Goal: Task Accomplishment & Management: Manage account settings

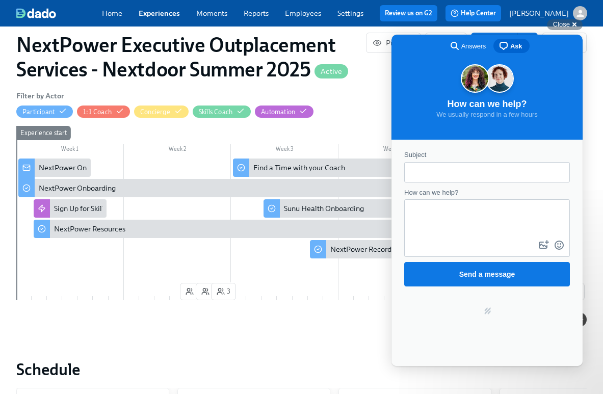
scroll to position [0, 3932]
click at [472, 47] on span "Answers" at bounding box center [473, 46] width 24 height 10
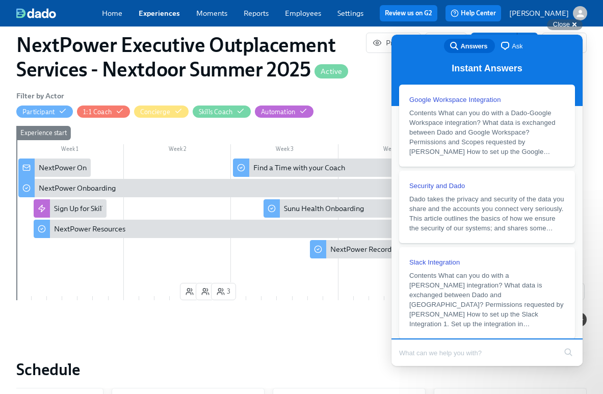
click at [513, 47] on span "Ask" at bounding box center [517, 46] width 11 height 10
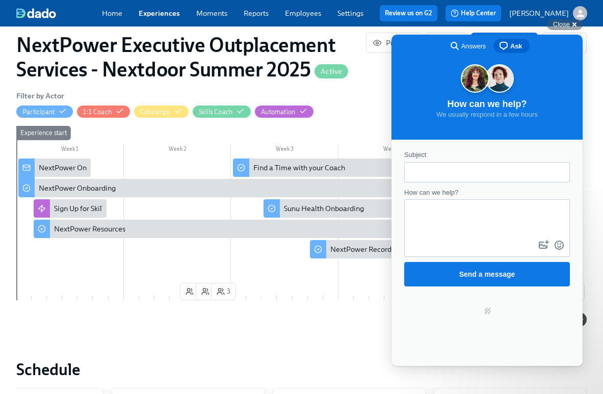
click at [379, 93] on div "Filter by Actor Participant 1:1 Coach Concierge Skills Coach Automation" at bounding box center [301, 104] width 570 height 28
click at [369, 359] on h2 "Schedule" at bounding box center [301, 369] width 570 height 20
click at [156, 12] on link "Experiences" at bounding box center [159, 13] width 41 height 9
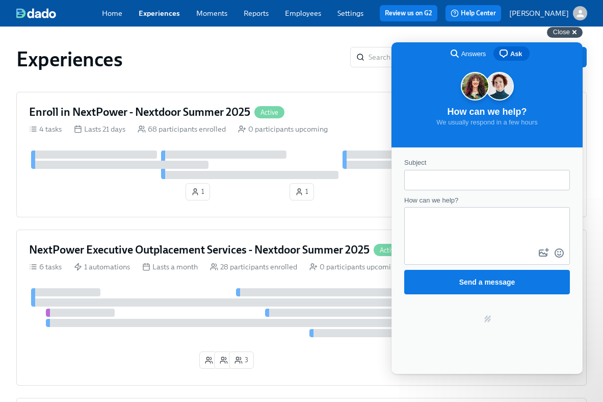
click at [568, 34] on span "Close" at bounding box center [561, 32] width 17 height 8
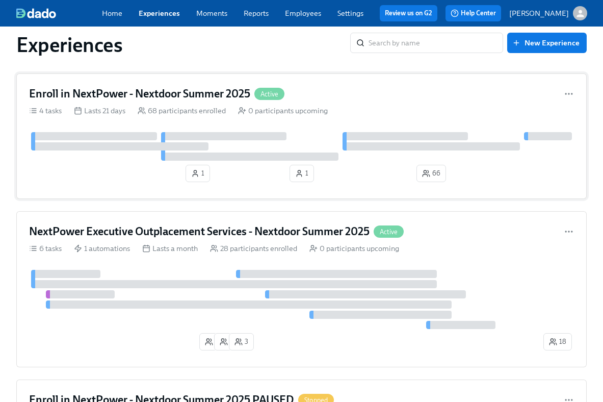
scroll to position [37, 0]
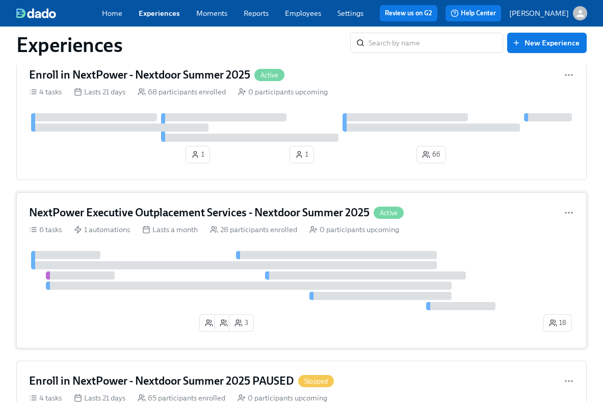
click at [255, 264] on div at bounding box center [234, 265] width 406 height 8
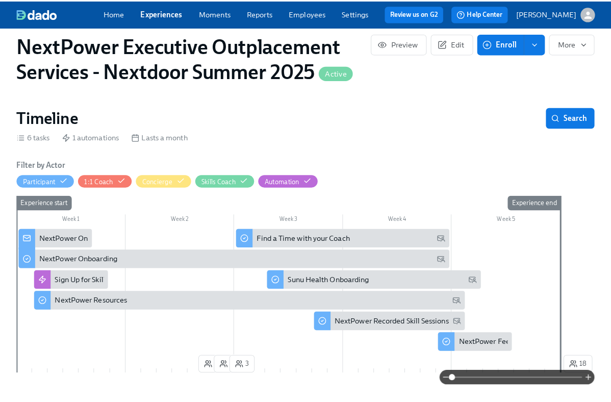
scroll to position [214, 0]
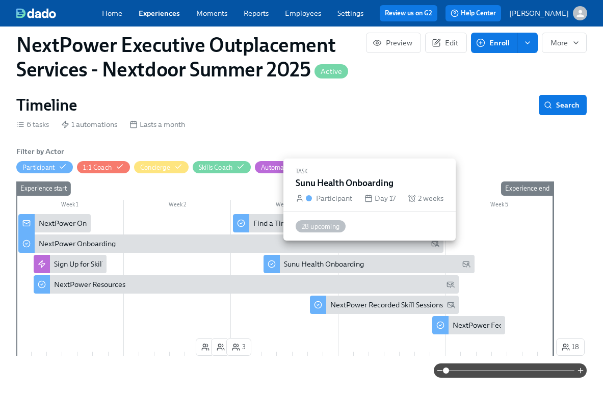
click at [298, 259] on div "Sunu Health Onboarding" at bounding box center [324, 264] width 80 height 10
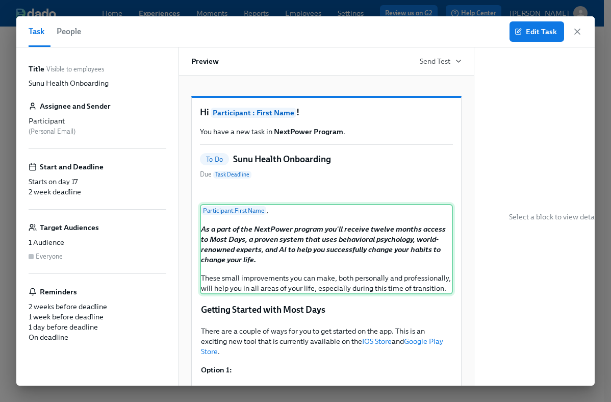
click at [273, 294] on div "Participant : First Name , As a part of the NextPower program you'll receive tw…" at bounding box center [326, 249] width 253 height 90
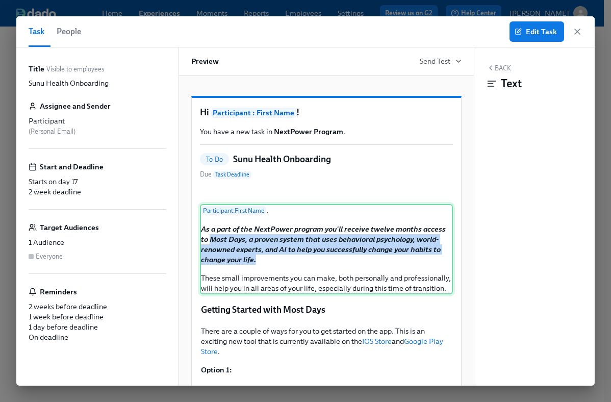
drag, startPoint x: 264, startPoint y: 333, endPoint x: 210, endPoint y: 318, distance: 55.7
click at [210, 294] on div "Participant : First Name , As a part of the NextPower program you'll receive tw…" at bounding box center [326, 249] width 253 height 90
click at [546, 29] on span "Edit Task" at bounding box center [536, 32] width 40 height 10
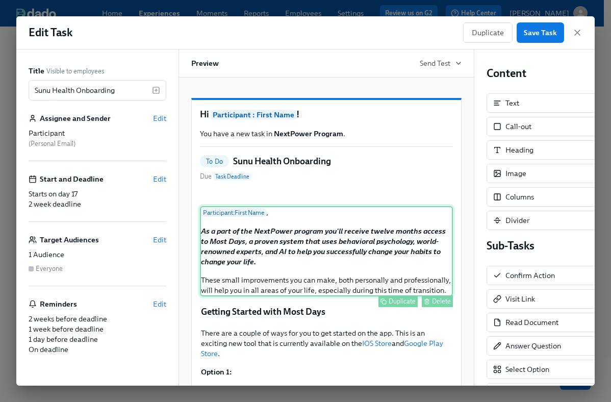
click at [389, 296] on div "Participant : First Name , As a part of the NextPower program you'll receive tw…" at bounding box center [326, 251] width 253 height 90
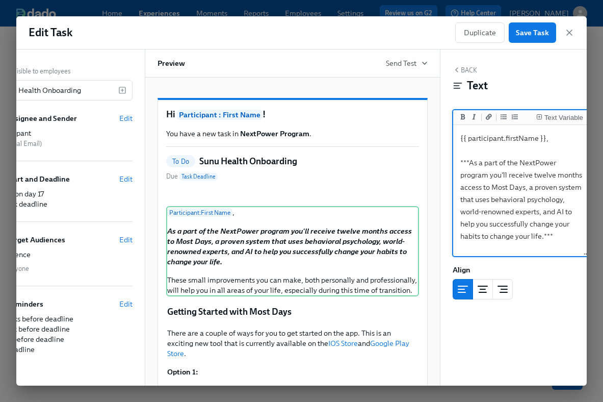
scroll to position [0, 49]
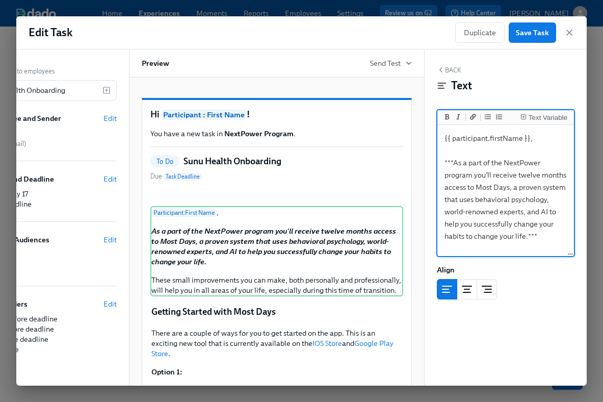
drag, startPoint x: 497, startPoint y: 247, endPoint x: 503, endPoint y: 191, distance: 56.4
click at [503, 191] on textarea "{{ participant.firstName }}, ***As a part of the NextPower program you'll recei…" at bounding box center [505, 224] width 133 height 194
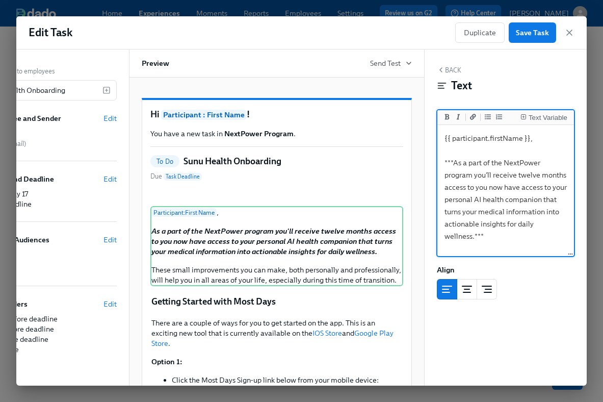
click at [446, 199] on textarea "{{ participant.firstName }}, ***As a part of the NextPower program you'll recei…" at bounding box center [505, 224] width 133 height 194
click at [500, 188] on textarea "{{ participant.firstName }}, ***As a part of the NextPower program you'll recei…" at bounding box center [505, 217] width 133 height 181
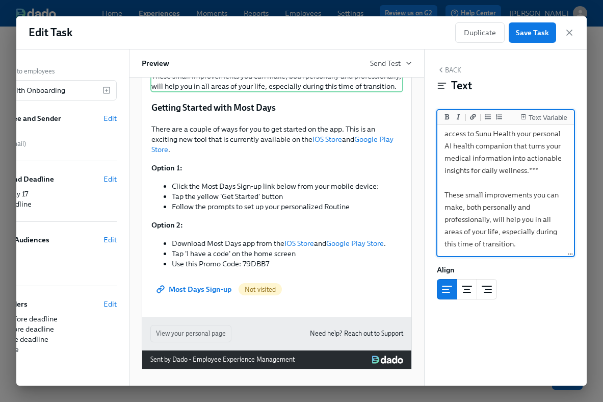
scroll to position [218, 0]
drag, startPoint x: 518, startPoint y: 242, endPoint x: 441, endPoint y: 188, distance: 94.8
click at [441, 188] on textarea "{{ participant.firstName }}, ***As a part of the NextPower program you'll recei…" at bounding box center [505, 163] width 133 height 181
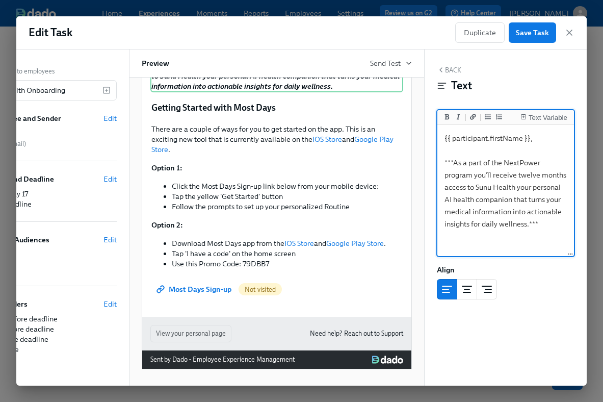
scroll to position [0, 0]
type textarea "{{ participant.firstName }}, As a part of the NextPower program you'll receive …"
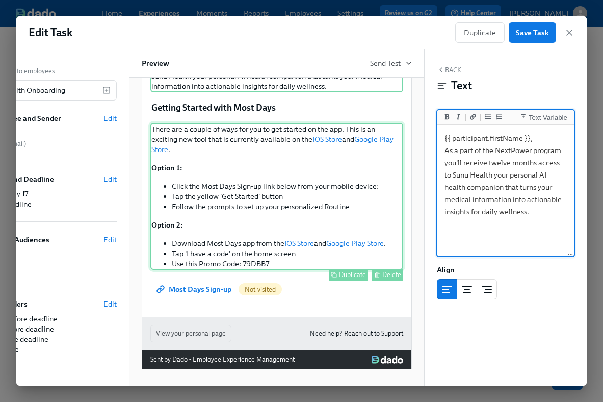
click at [310, 184] on div "There are a couple of ways for you to get started on the app. This is an exciti…" at bounding box center [276, 196] width 253 height 147
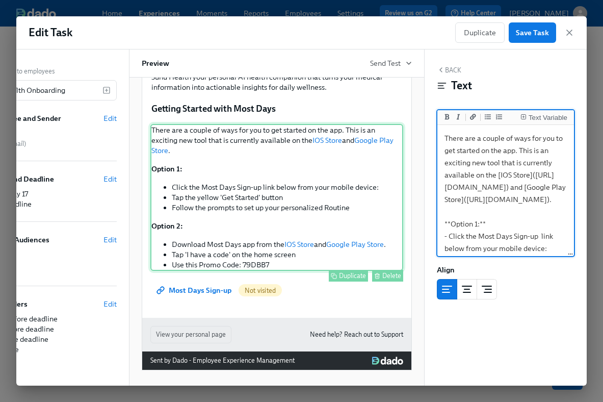
scroll to position [154, 0]
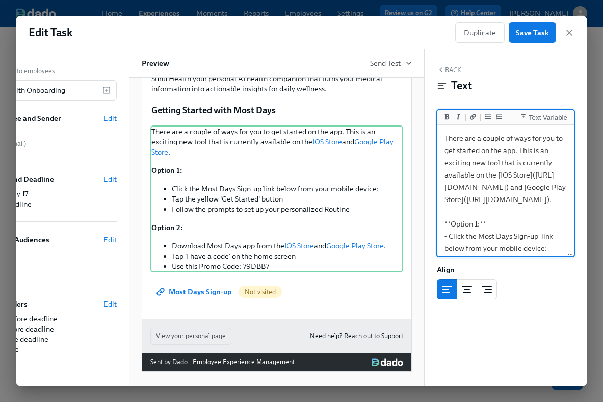
click at [472, 208] on textarea "There are a couple of ways for you to get started on the app. This is an exciti…" at bounding box center [505, 266] width 133 height 279
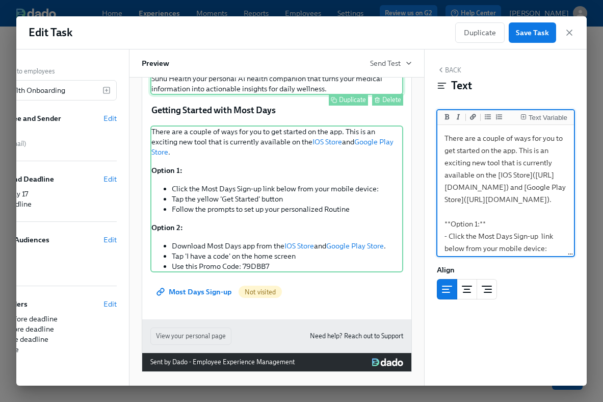
click at [331, 95] on div "Participant : First Name , As a part of the NextPower program you'll receive tw…" at bounding box center [276, 72] width 253 height 43
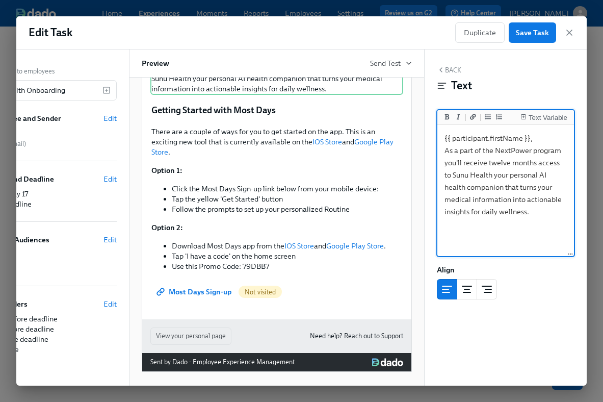
click at [505, 238] on textarea "{{ participant.firstName }}, As a part of the NextPower program you'll receive …" at bounding box center [505, 191] width 133 height 128
type textarea "{{ participant.firstName }}, As a part of the NextPower program you'll receive …"
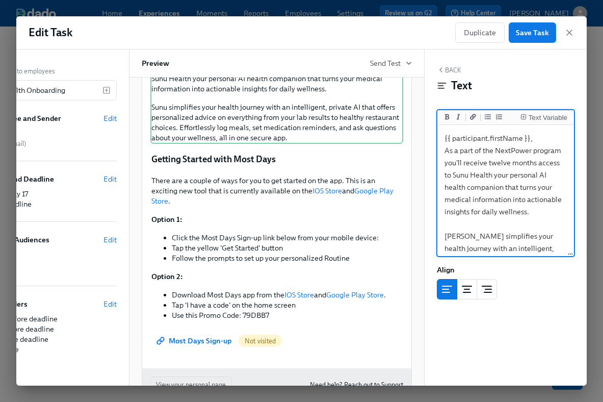
scroll to position [96, 0]
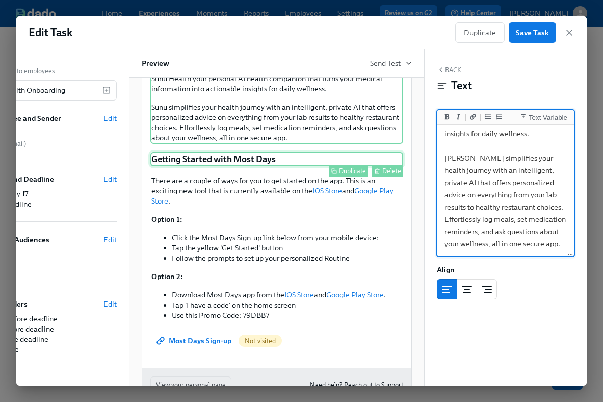
click at [253, 166] on div "Getting Started with Most Days Duplicate Delete" at bounding box center [276, 159] width 253 height 14
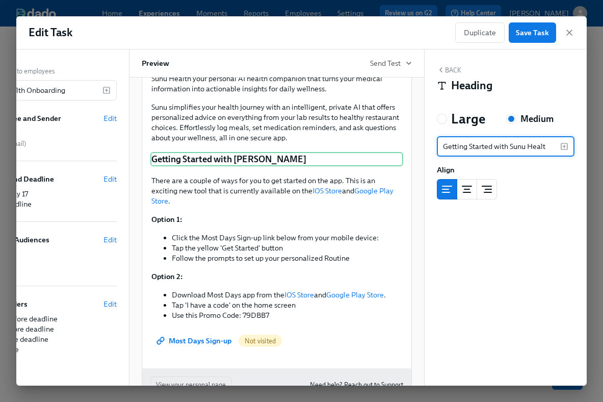
type input "Getting Started with Sunu Health"
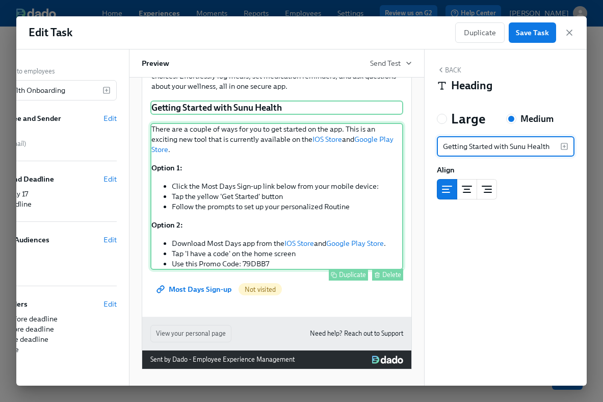
scroll to position [257, 0]
click at [307, 264] on div "There are a couple of ways for you to get started on the app. This is an exciti…" at bounding box center [276, 196] width 253 height 147
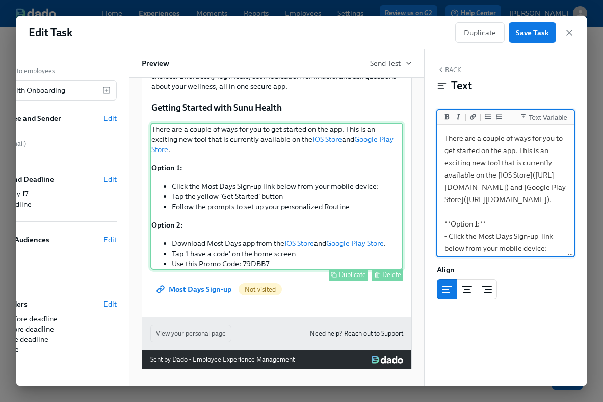
scroll to position [241, 0]
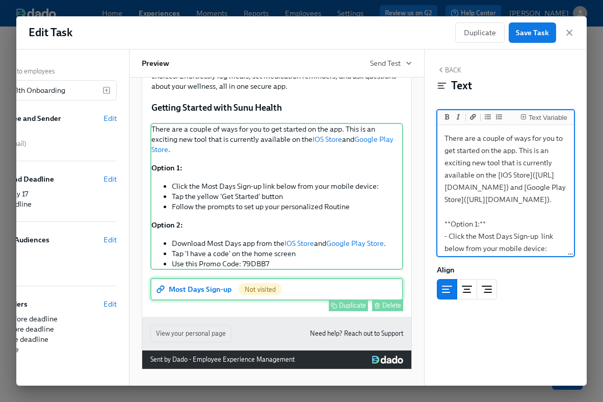
click at [207, 300] on div "Most Days Sign-up Not visited Duplicate Delete" at bounding box center [276, 289] width 253 height 22
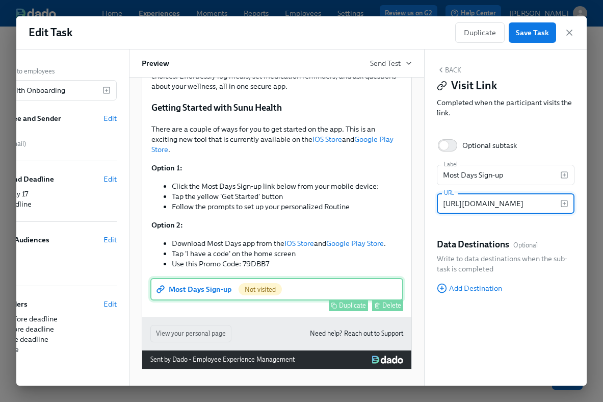
scroll to position [0, 11]
click at [490, 201] on input "https://lnk.mostdays.com/rY9IT933jCb" at bounding box center [498, 203] width 123 height 20
type input "https://www.sunu.health/nextpower"
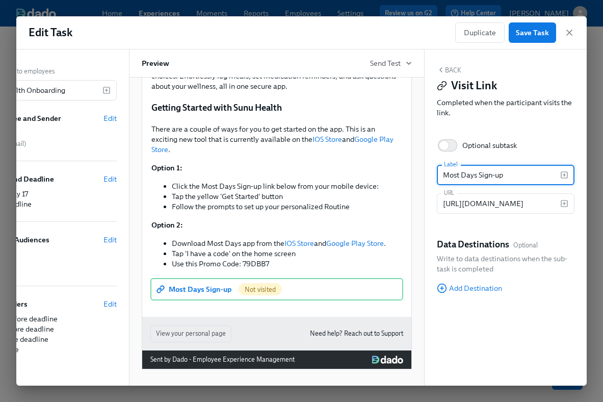
click at [490, 178] on input "Most Days Sign-up" at bounding box center [498, 175] width 123 height 20
type input "Sunu Health Sign-Up"
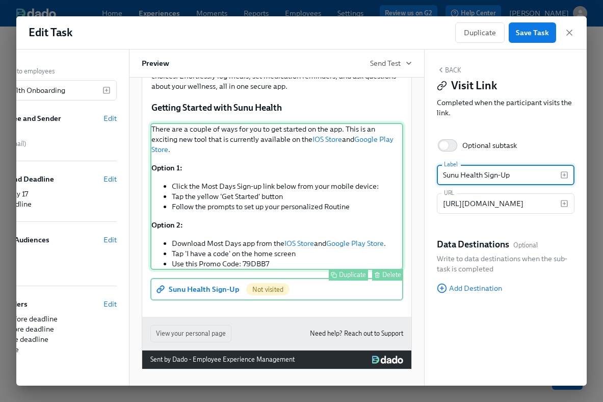
click at [292, 268] on div "There are a couple of ways for you to get started on the app. This is an exciti…" at bounding box center [276, 196] width 253 height 147
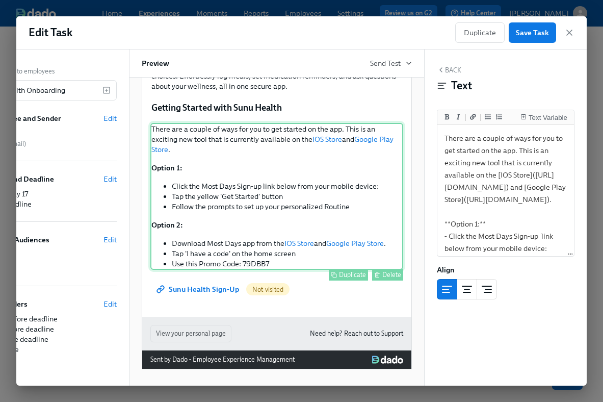
click at [382, 278] on div "Delete" at bounding box center [391, 275] width 19 height 8
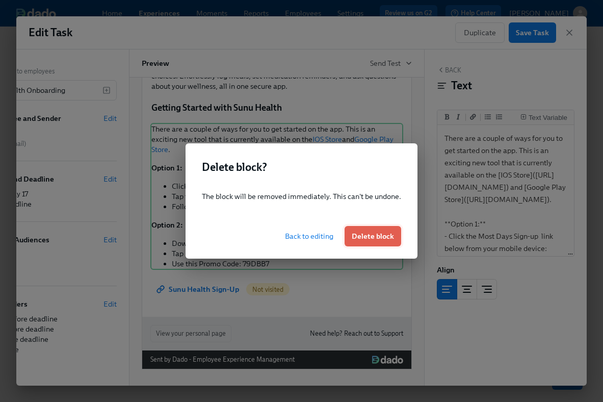
click at [371, 242] on button "Delete block" at bounding box center [373, 236] width 57 height 20
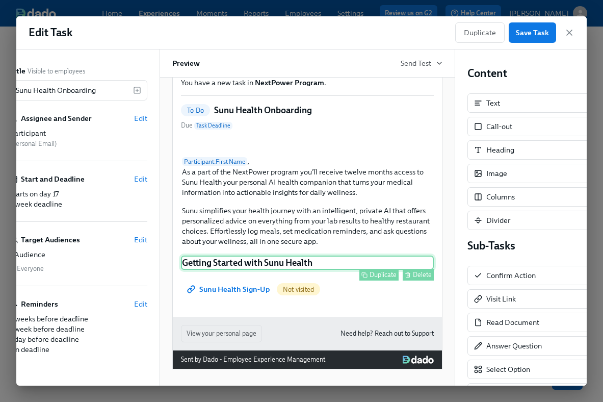
scroll to position [0, 20]
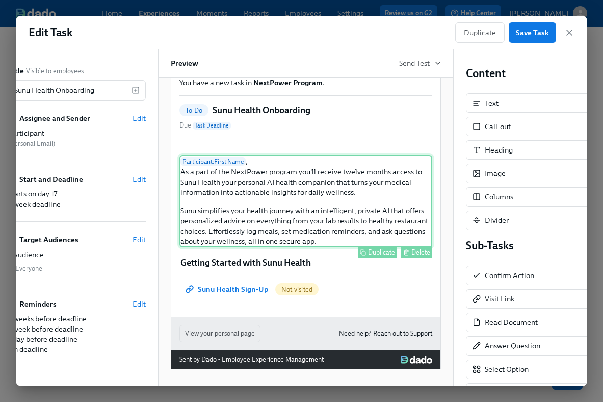
click at [289, 218] on div "Participant : First Name , As a part of the NextPower program you'll receive tw…" at bounding box center [305, 201] width 253 height 92
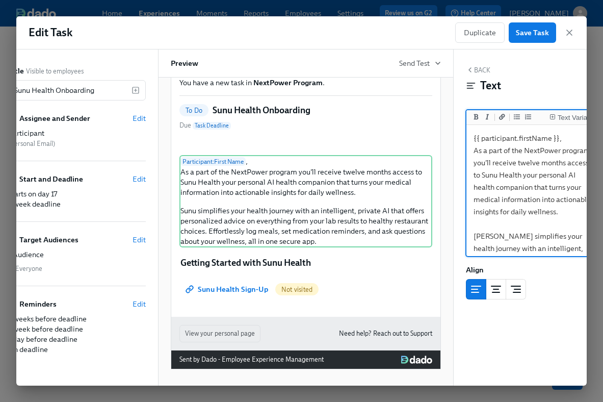
click at [567, 141] on textarea "{{ participant.firstName }}, As a part of the NextPower program you'll receive …" at bounding box center [534, 230] width 133 height 206
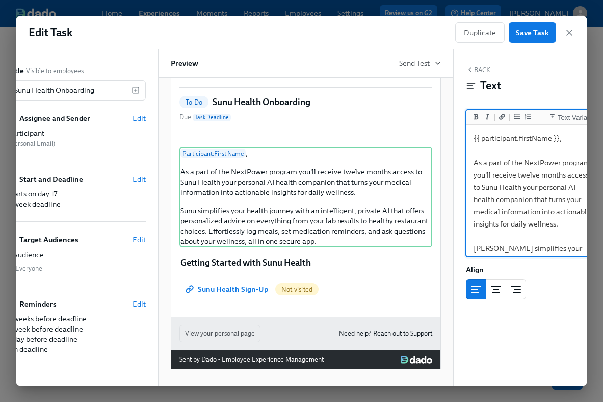
type textarea "{{ participant.firstName }}, As a part of the NextPower program you'll receive …"
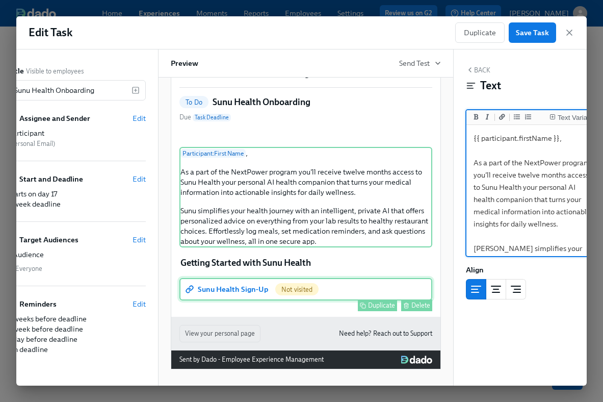
scroll to position [143, 0]
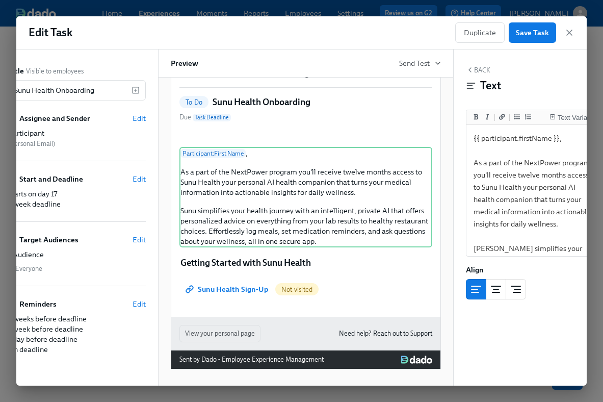
click at [480, 68] on button "Back" at bounding box center [478, 70] width 24 height 8
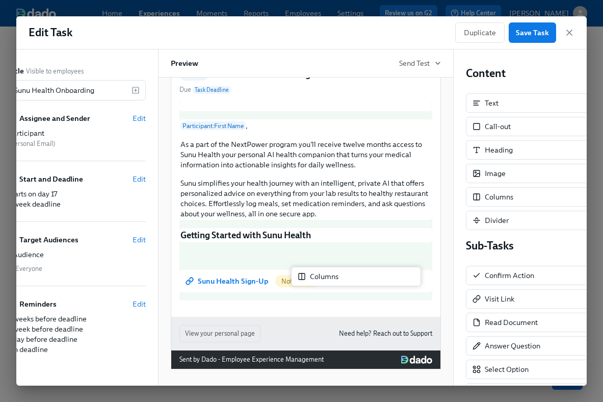
drag, startPoint x: 493, startPoint y: 204, endPoint x: 311, endPoint y: 284, distance: 198.1
click at [311, 284] on div "Title Visible to employees Sunu Health Onboarding ​ Assignee and Sender Edit Pa…" at bounding box center [281, 217] width 570 height 336
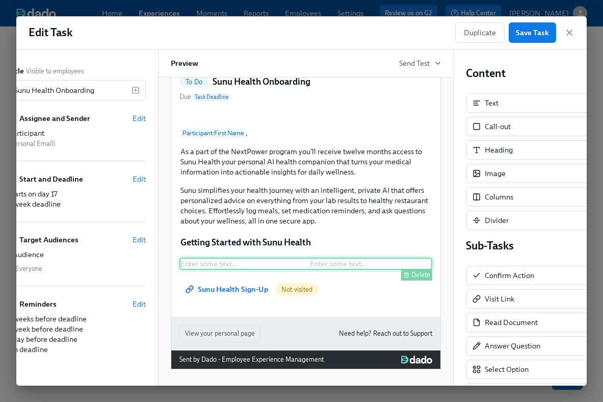
click at [211, 270] on div "Enter some text ... Enter some text ... Delete" at bounding box center [305, 263] width 253 height 12
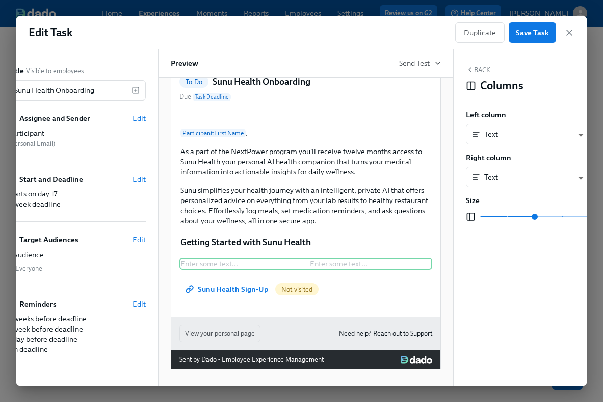
scroll to position [0, 49]
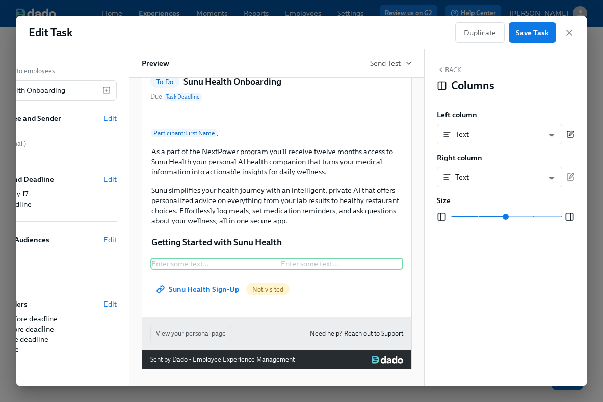
click at [573, 133] on icon "button" at bounding box center [570, 134] width 8 height 8
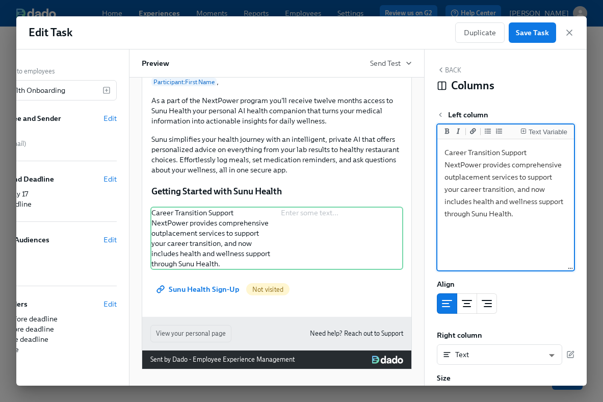
click at [535, 153] on textarea "Career Transition Support NextPower provides comprehensive outplacement service…" at bounding box center [505, 205] width 133 height 128
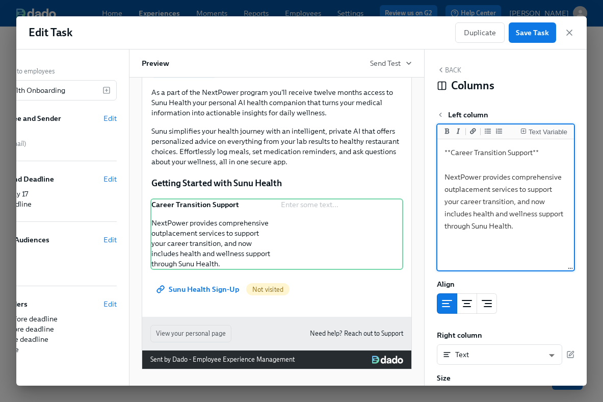
type textarea "**Career Transition Support** NextPower provides comprehensive outplacement ser…"
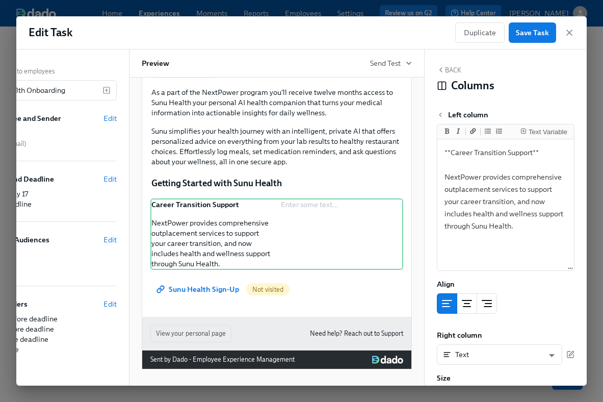
click at [466, 295] on button "center aligned" at bounding box center [467, 303] width 20 height 20
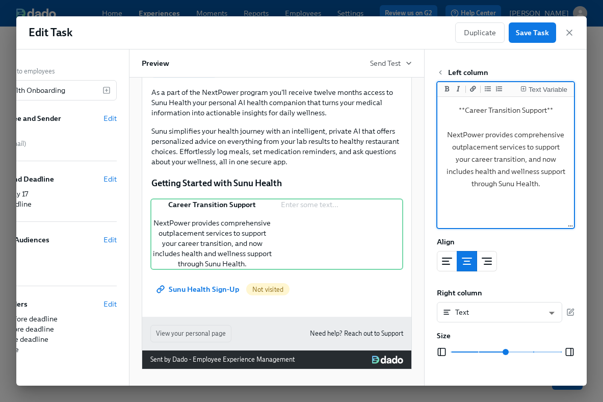
scroll to position [49, 0]
click at [566, 308] on icon "button" at bounding box center [570, 312] width 8 height 8
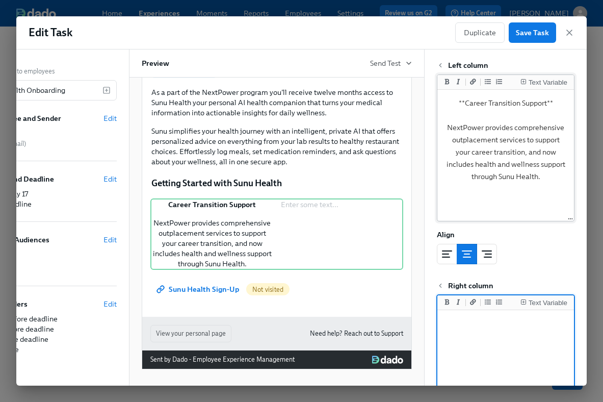
paste textarea "Holistic Well-being We believe that taking care of your health is just as impor…"
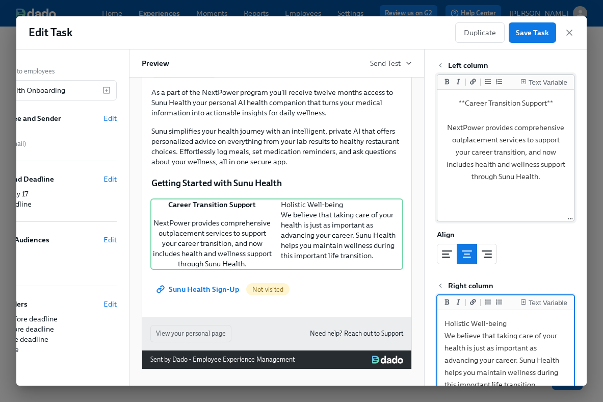
scroll to position [73, 0]
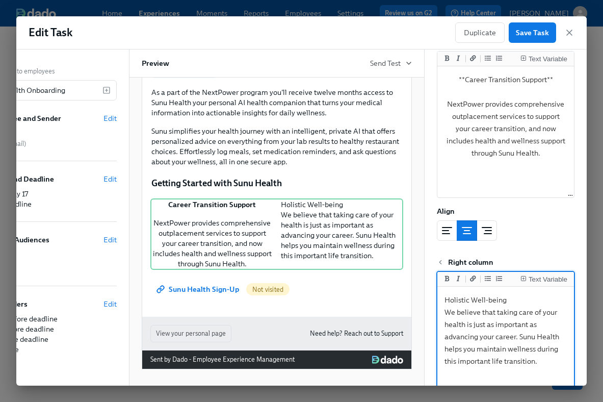
click at [442, 298] on textarea "Holistic Well-being We believe that taking care of your health is just as impor…" at bounding box center [505, 353] width 133 height 128
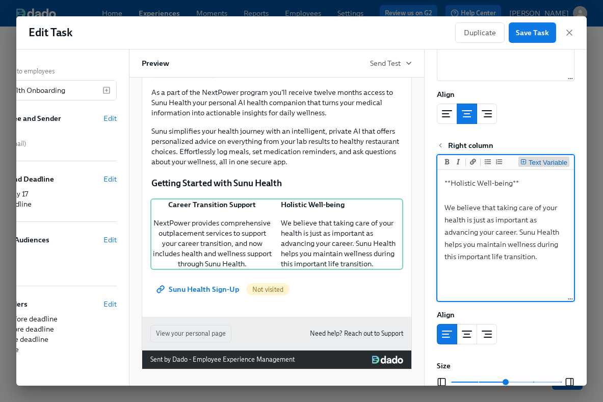
scroll to position [189, 0]
type textarea "**Holistic Well-being** We believe that taking care of your health is just as i…"
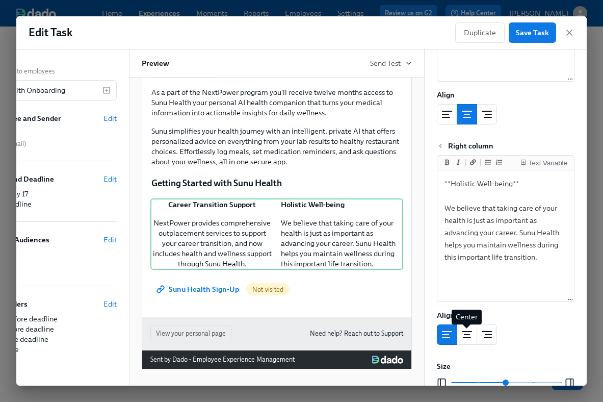
click at [468, 331] on line "center aligned" at bounding box center [466, 331] width 9 height 0
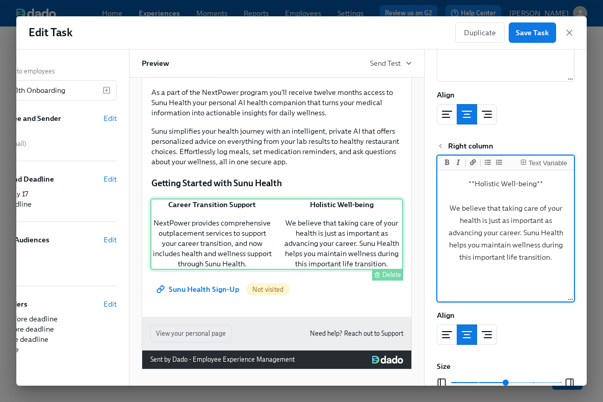
scroll to position [223, 0]
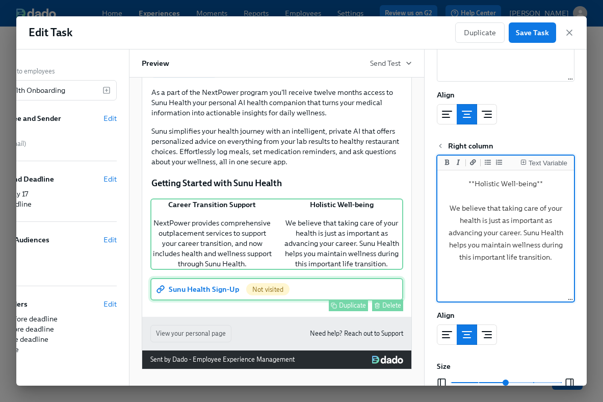
click at [221, 287] on div "Sunu Health Sign-Up Not visited Duplicate Delete" at bounding box center [276, 289] width 253 height 22
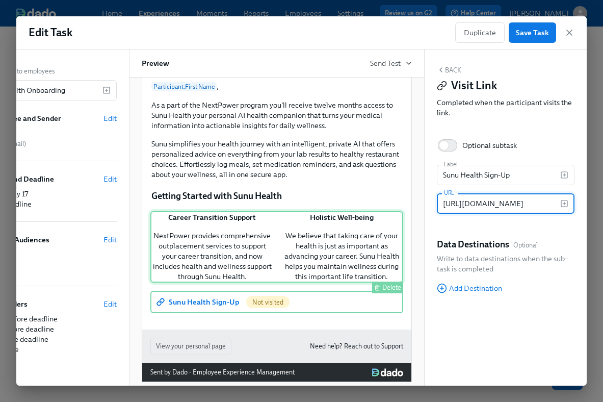
scroll to position [118, 0]
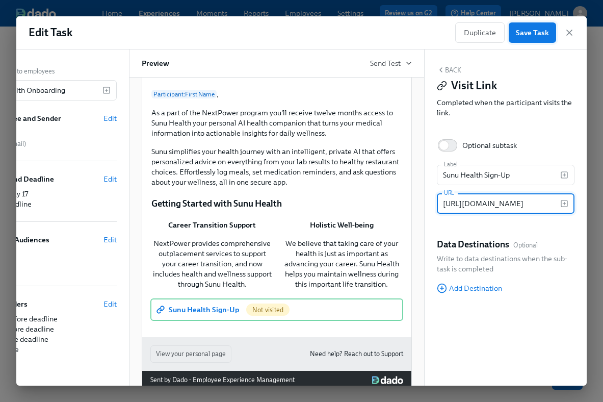
click at [533, 32] on span "Save Task" at bounding box center [532, 33] width 33 height 10
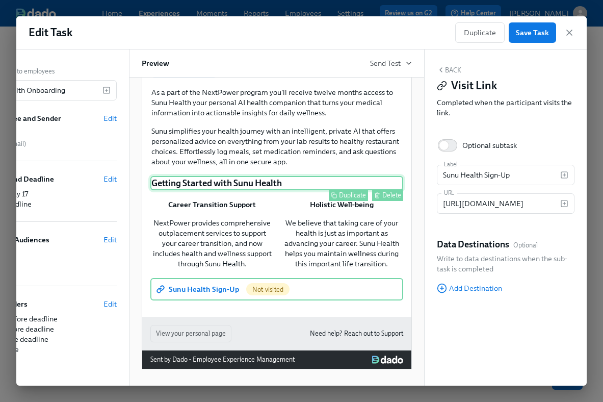
scroll to position [223, 0]
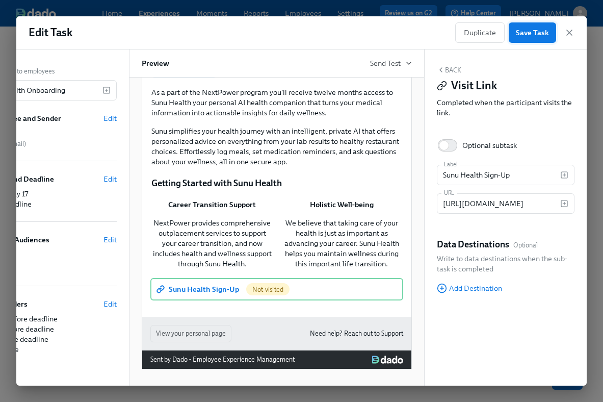
click at [534, 34] on span "Save Task" at bounding box center [532, 33] width 33 height 10
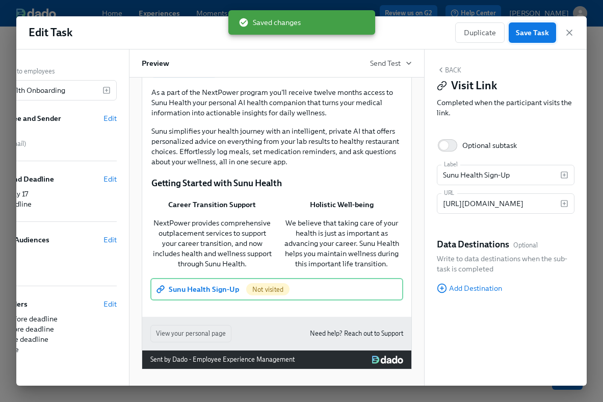
click at [534, 34] on span "Save Task" at bounding box center [532, 33] width 33 height 10
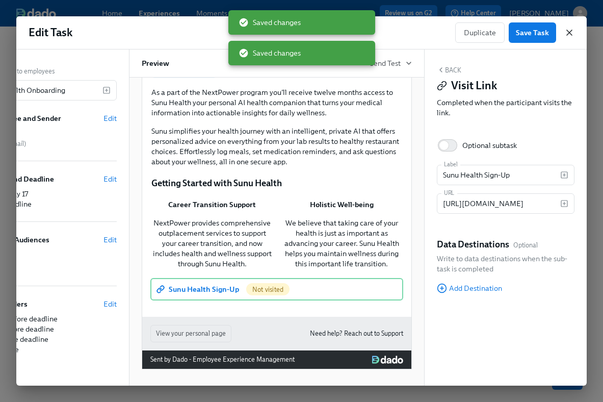
click at [571, 33] on icon "button" at bounding box center [569, 33] width 10 height 10
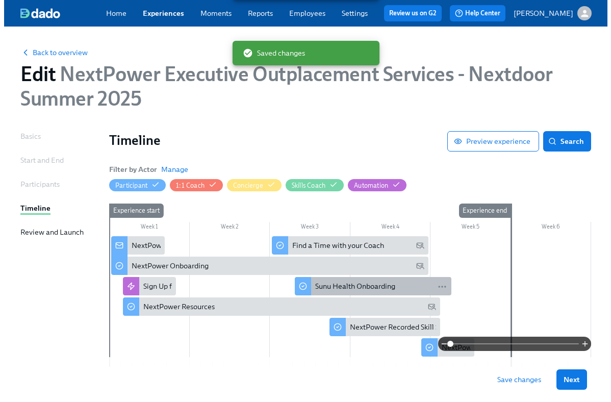
scroll to position [41, 0]
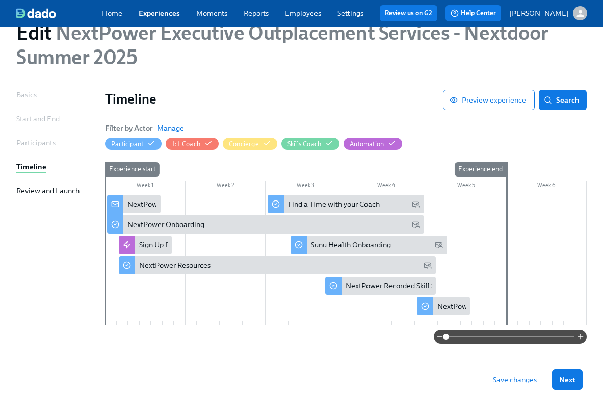
click at [510, 379] on span "Save changes" at bounding box center [515, 379] width 44 height 10
click at [149, 249] on div "Sign Up for Skills Sessions" at bounding box center [180, 245] width 82 height 10
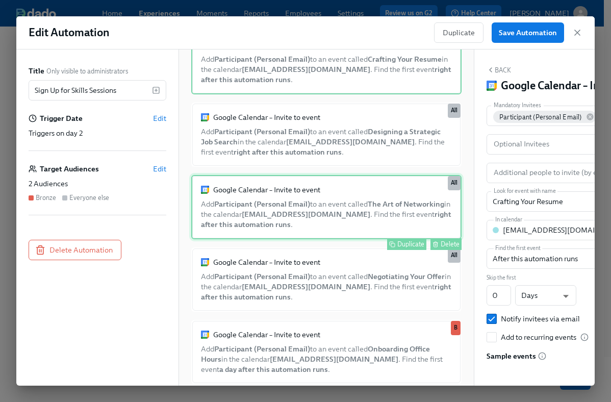
scroll to position [147, 0]
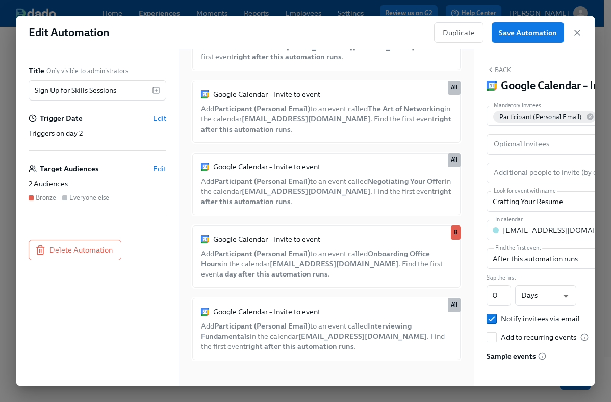
click at [101, 175] on div "Target Audiences Edit 2 Audiences Bronze Everyone else" at bounding box center [98, 189] width 138 height 52
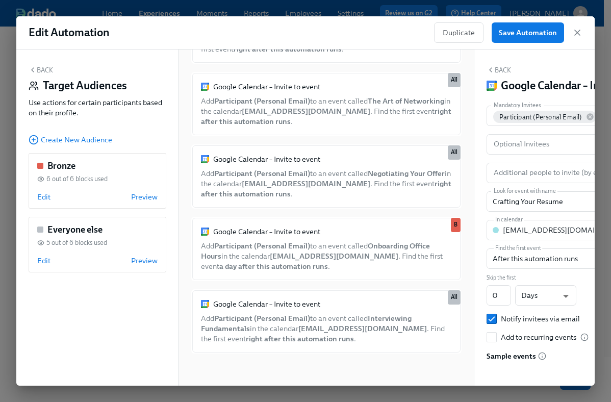
click at [127, 133] on div "Back Target Audiences Use actions for certain participants based on their profi…" at bounding box center [97, 217] width 162 height 336
click at [41, 71] on button "Back" at bounding box center [41, 70] width 24 height 8
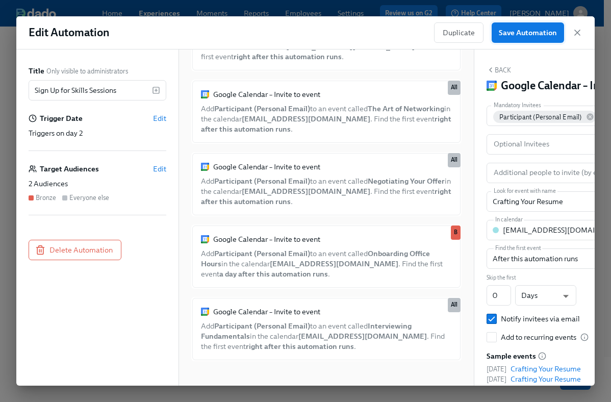
click at [519, 35] on span "Save Automation" at bounding box center [528, 33] width 58 height 10
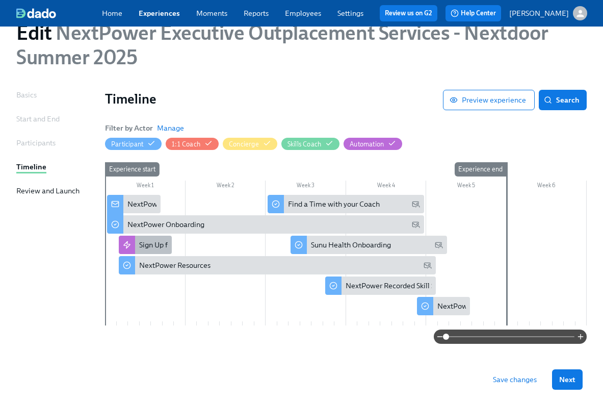
click at [166, 244] on div "Sign Up for Skills Sessions" at bounding box center [180, 245] width 82 height 10
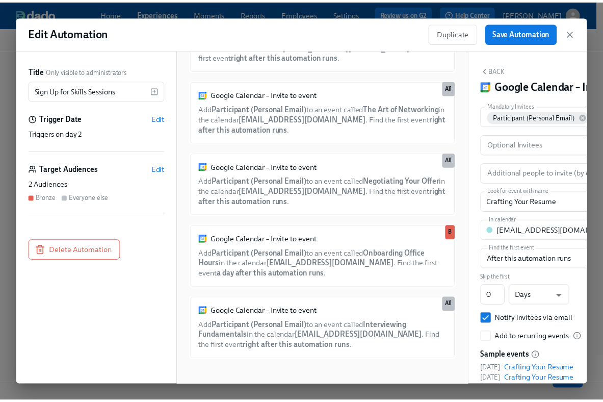
scroll to position [48, 0]
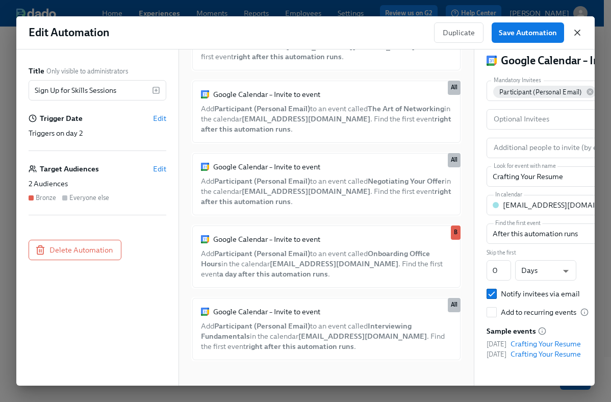
click at [579, 31] on icon "button" at bounding box center [577, 33] width 10 height 10
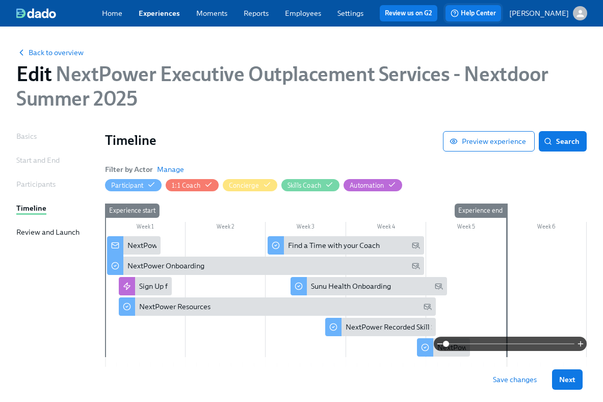
click at [491, 11] on span "Help Center" at bounding box center [473, 13] width 45 height 10
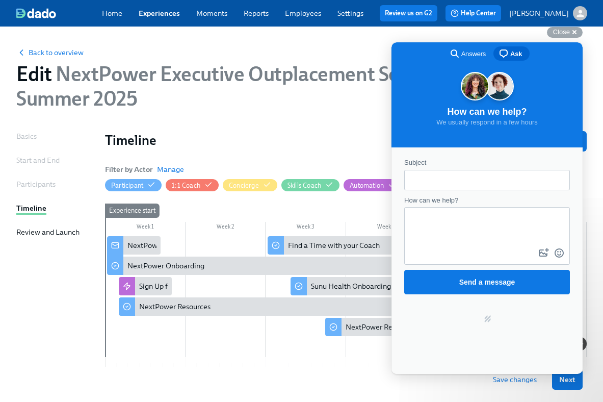
click at [514, 55] on span "Ask" at bounding box center [516, 54] width 12 height 10
click at [454, 178] on input "Subject" at bounding box center [486, 180] width 149 height 18
type input "Missing Participants"
type textarea "I"
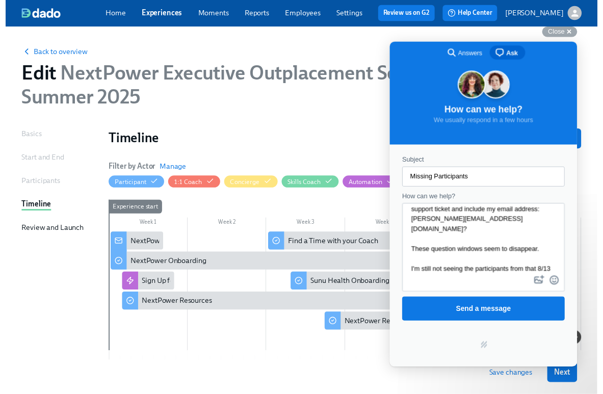
scroll to position [18, 0]
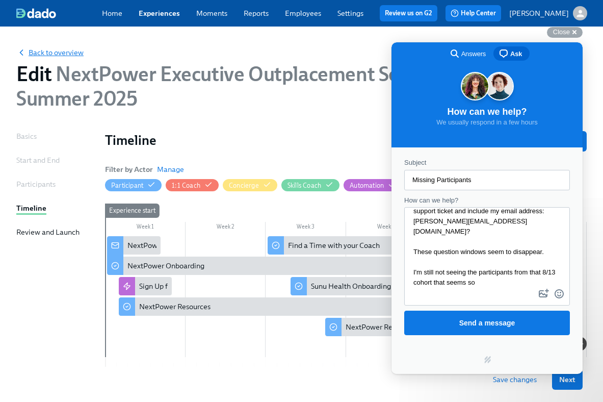
click at [73, 55] on span "Back to overview" at bounding box center [49, 52] width 67 height 10
click at [505, 379] on span "Save changes" at bounding box center [515, 379] width 44 height 10
click at [158, 15] on link "Experiences" at bounding box center [159, 13] width 41 height 9
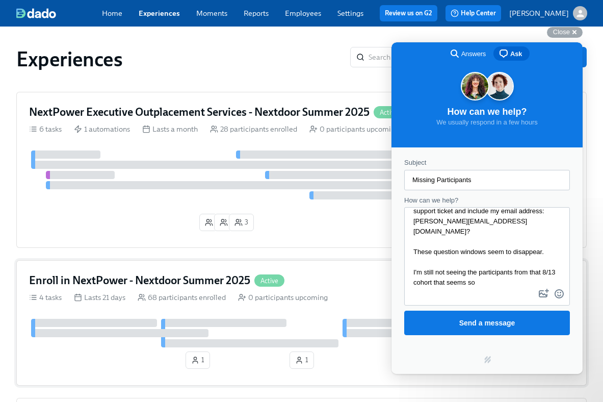
click at [142, 284] on h4 "Enroll in NextPower - Nextdoor Summer 2025" at bounding box center [139, 280] width 221 height 15
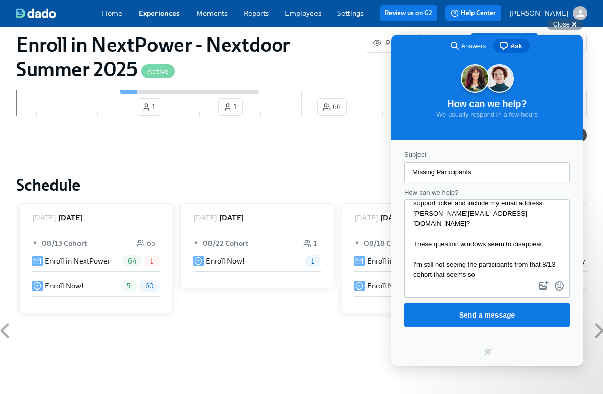
scroll to position [0, 632]
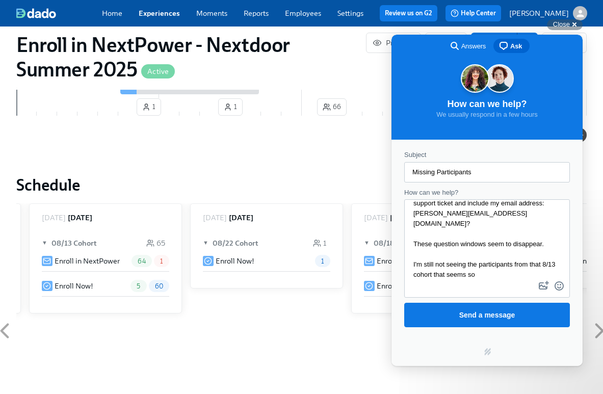
click at [46, 238] on span "▼" at bounding box center [45, 243] width 7 height 10
click at [46, 238] on span "►" at bounding box center [45, 243] width 7 height 10
click at [116, 280] on div "5 60" at bounding box center [133, 286] width 72 height 12
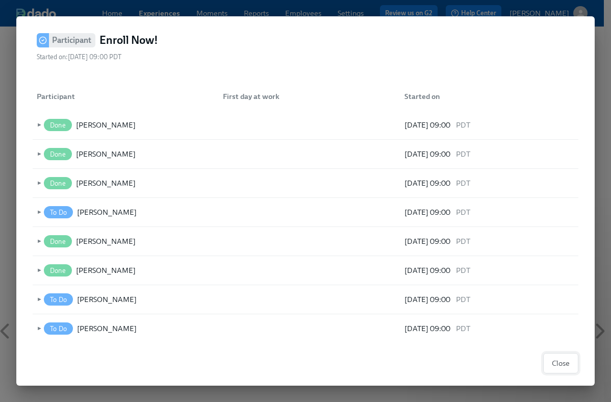
click at [554, 364] on span "Close" at bounding box center [561, 363] width 18 height 10
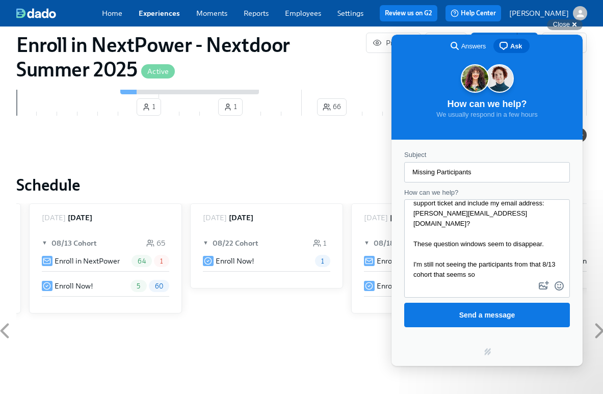
click at [151, 14] on link "Experiences" at bounding box center [159, 13] width 41 height 9
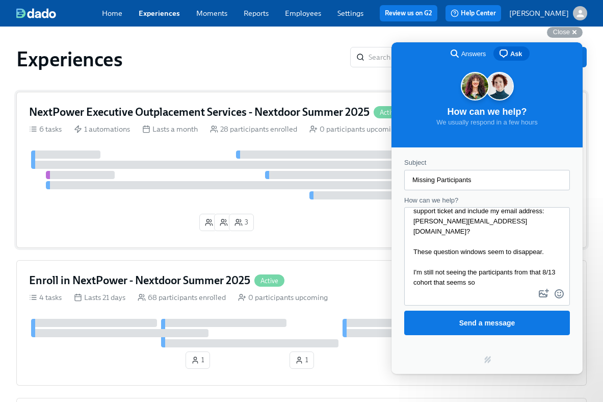
click at [164, 115] on h4 "NextPower Executive Outplacement Services - Nextdoor Summer 2025" at bounding box center [199, 112] width 341 height 15
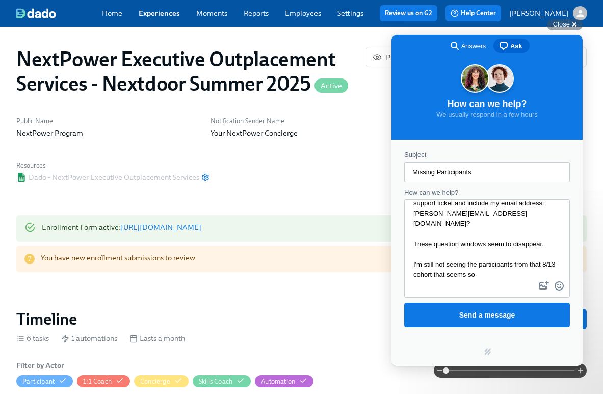
scroll to position [0, 1607]
click at [439, 276] on textarea "Would it be possible to reply with answers to this support ticket and include m…" at bounding box center [487, 239] width 164 height 79
click at [462, 276] on textarea "Would it be possible to reply with answers to this support ticket and include m…" at bounding box center [487, 239] width 164 height 79
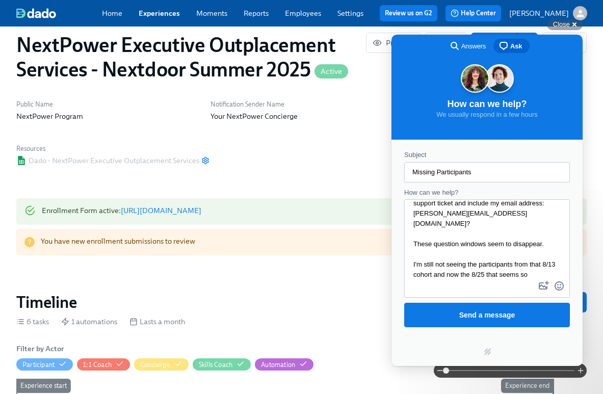
type textarea "Would it be possible to reply with answers to this support ticket and include m…"
click at [159, 12] on link "Experiences" at bounding box center [159, 13] width 41 height 9
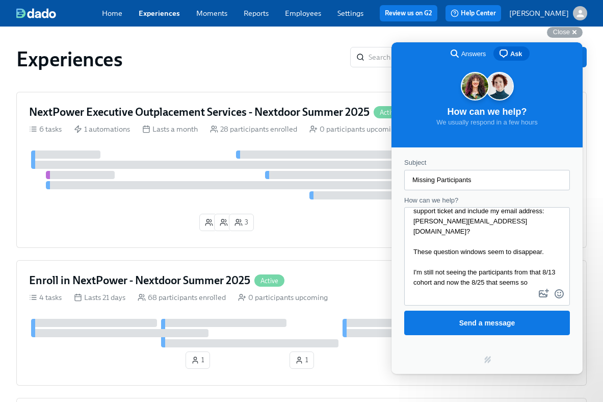
click at [159, 12] on link "Experiences" at bounding box center [159, 13] width 41 height 9
click at [160, 161] on div at bounding box center [234, 165] width 406 height 8
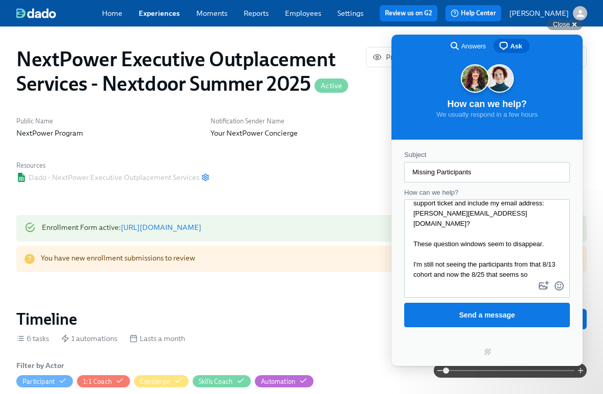
scroll to position [0, 1607]
click at [348, 252] on div "7 You have new enrollment submissions to review Review" at bounding box center [301, 259] width 570 height 27
click at [572, 25] on div "Close cross-small" at bounding box center [565, 24] width 36 height 11
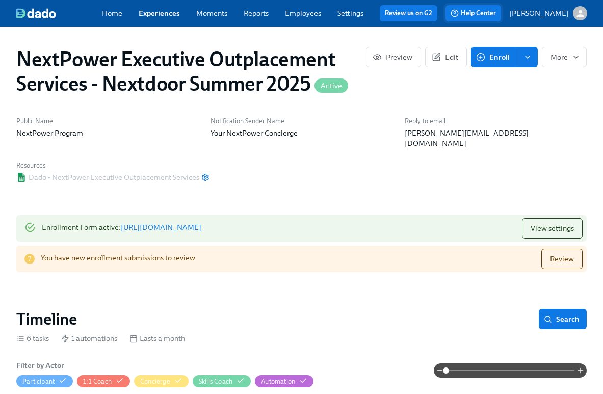
click at [492, 16] on span "Help Center" at bounding box center [473, 13] width 45 height 10
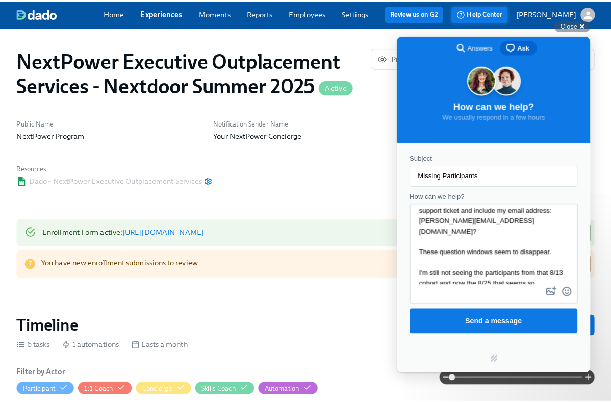
scroll to position [18, 0]
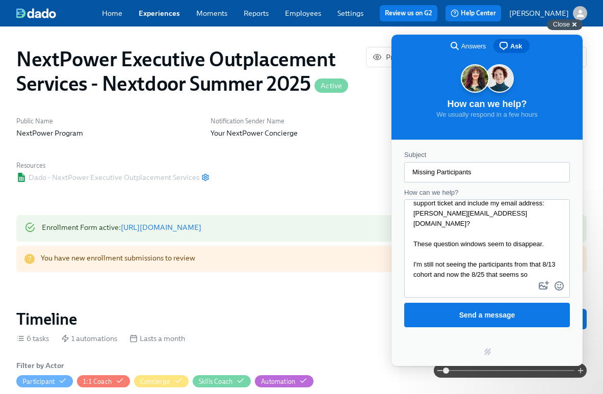
click at [569, 24] on span "Close" at bounding box center [561, 24] width 17 height 8
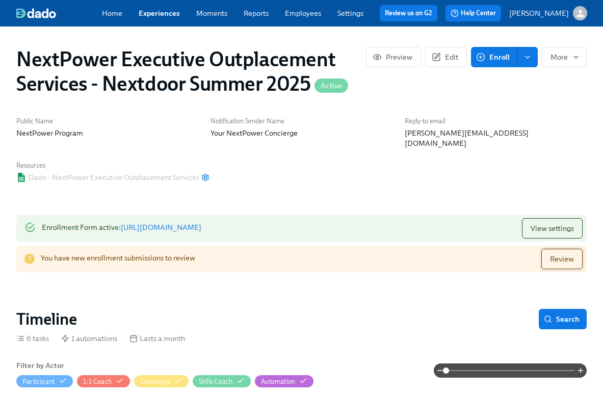
click at [556, 254] on span "Review" at bounding box center [562, 259] width 24 height 10
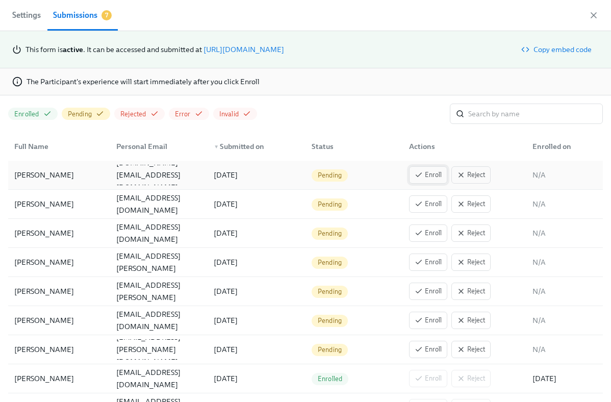
click at [427, 174] on span "Enroll" at bounding box center [427, 175] width 27 height 10
click at [427, 197] on button "Enroll" at bounding box center [428, 203] width 38 height 17
click at [422, 240] on button "Enroll" at bounding box center [428, 232] width 38 height 17
click at [421, 265] on span "Enroll" at bounding box center [427, 262] width 27 height 10
click at [419, 293] on span "Enroll" at bounding box center [427, 291] width 27 height 10
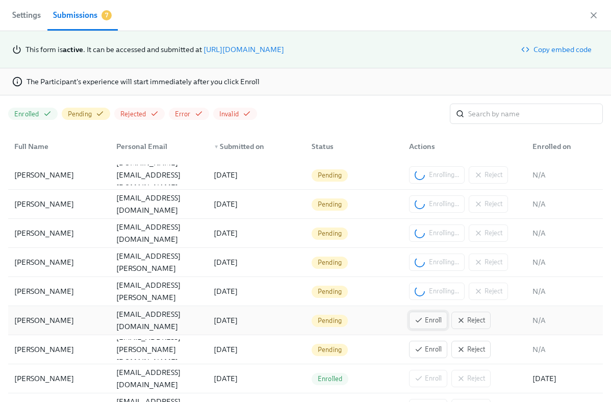
click at [416, 321] on span "Enroll" at bounding box center [427, 320] width 27 height 10
click at [415, 351] on icon "button" at bounding box center [418, 349] width 8 height 8
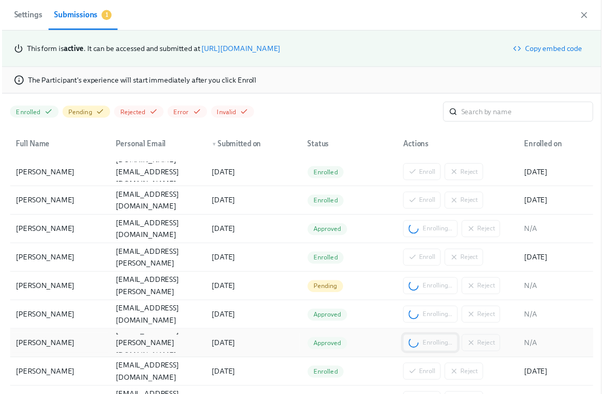
scroll to position [0, 3932]
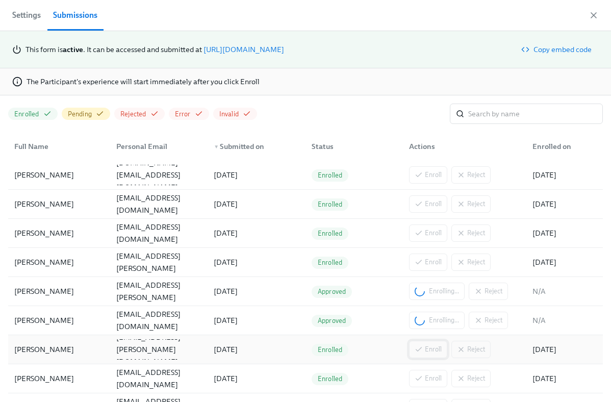
click at [29, 16] on span "Settings" at bounding box center [26, 15] width 29 height 14
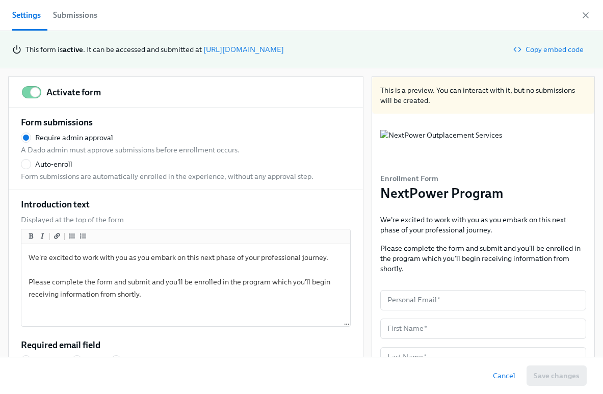
scroll to position [0, 3940]
radio input "false"
click at [86, 12] on div "Submissions" at bounding box center [75, 15] width 44 height 14
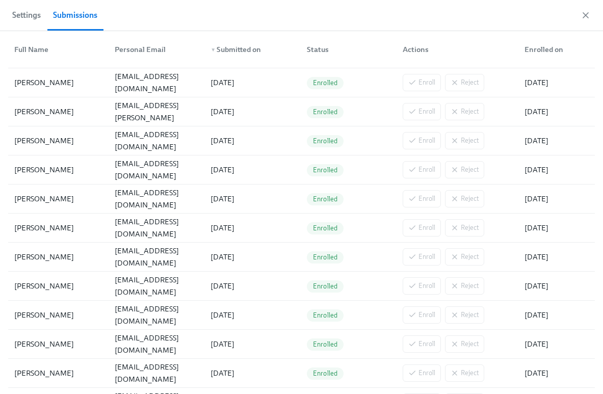
scroll to position [1045, 0]
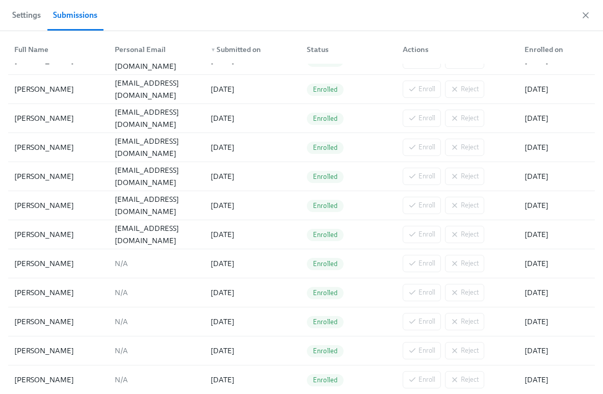
click at [26, 18] on span "Settings" at bounding box center [26, 15] width 29 height 14
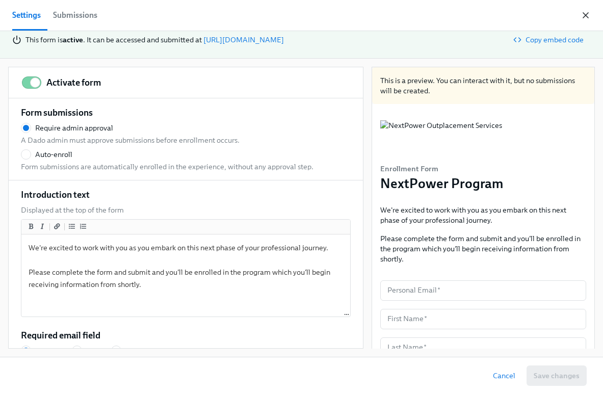
click at [589, 12] on icon "button" at bounding box center [586, 15] width 10 height 10
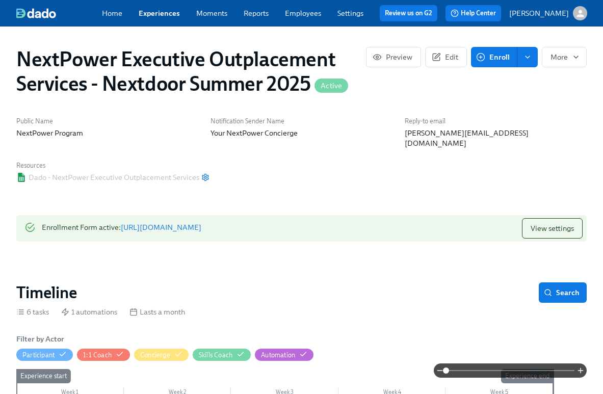
scroll to position [0, 3932]
click at [481, 14] on span "Help Center" at bounding box center [473, 13] width 45 height 10
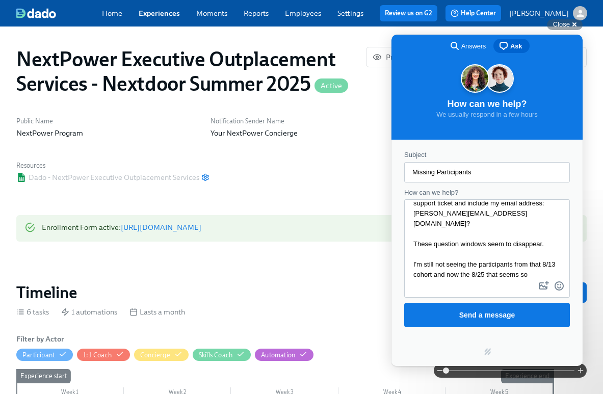
scroll to position [36, 0]
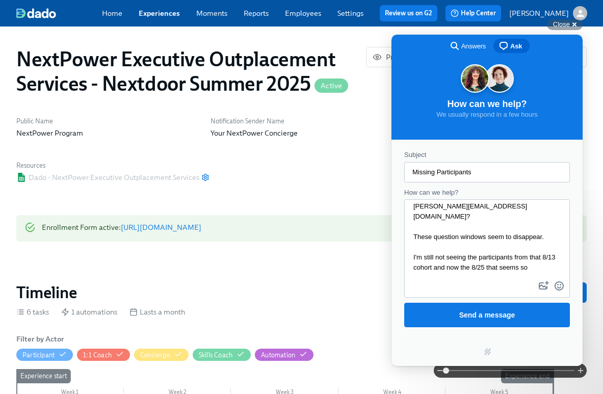
drag, startPoint x: 533, startPoint y: 274, endPoint x: 415, endPoint y: 258, distance: 119.3
click at [415, 258] on textarea "Would it be possible to reply with answers to this support ticket and include m…" at bounding box center [487, 239] width 164 height 79
click at [458, 271] on textarea "Would it be possible to reply with answers to this support ticket and include m…" at bounding box center [487, 239] width 164 height 79
drag, startPoint x: 458, startPoint y: 271, endPoint x: 521, endPoint y: 246, distance: 68.0
click at [521, 246] on textarea "Would it be possible to reply with answers to this support ticket and include m…" at bounding box center [487, 239] width 164 height 79
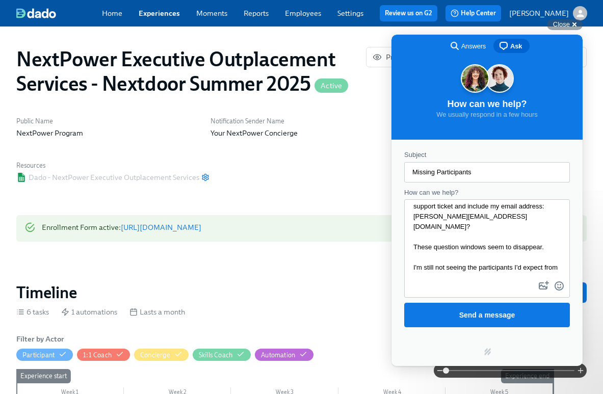
scroll to position [18, 0]
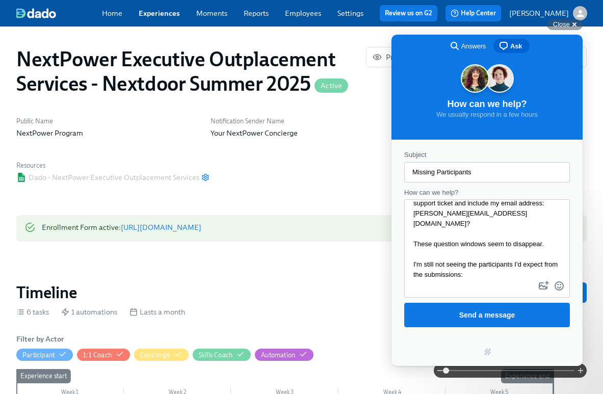
paste textarea "https://app.dadohr.com/experiences/vh3I3M5qe?enrollmentFormOpen=true&tab=submis…"
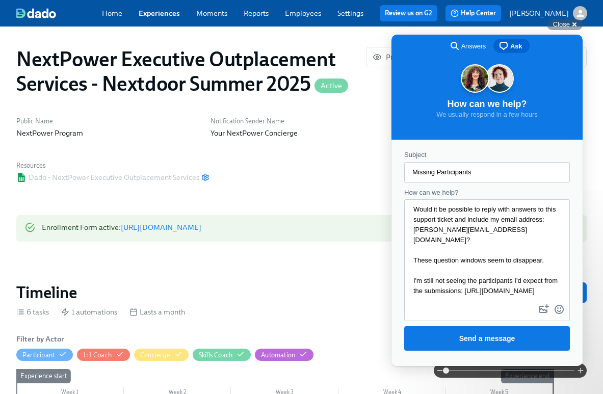
scroll to position [56, 0]
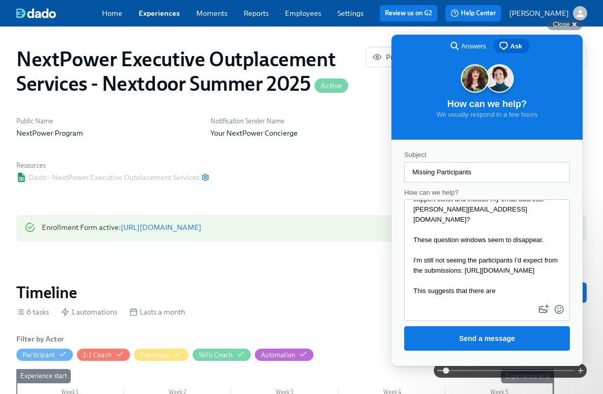
type textarea "Would it be possible to reply with answers to this support ticket and include m…"
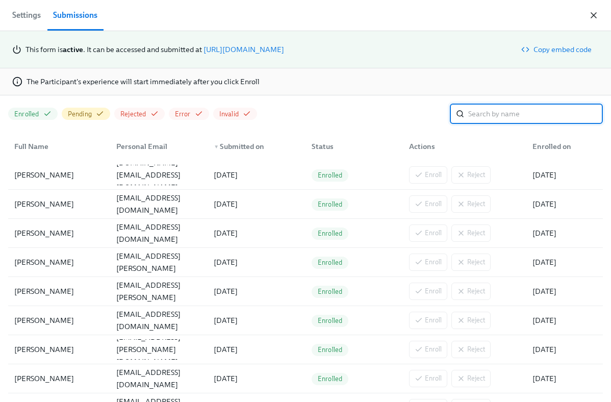
click at [596, 14] on icon "button" at bounding box center [593, 15] width 10 height 10
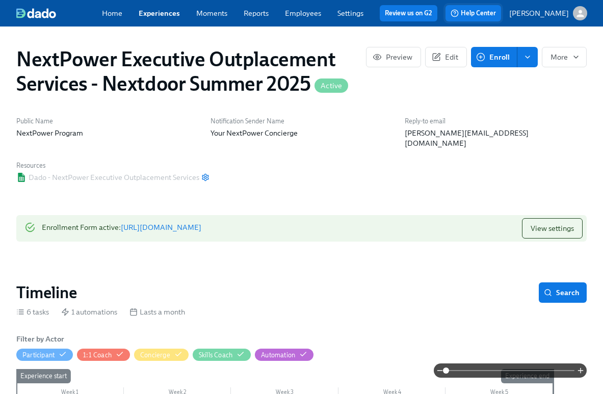
click at [496, 17] on span "Help Center" at bounding box center [473, 13] width 45 height 10
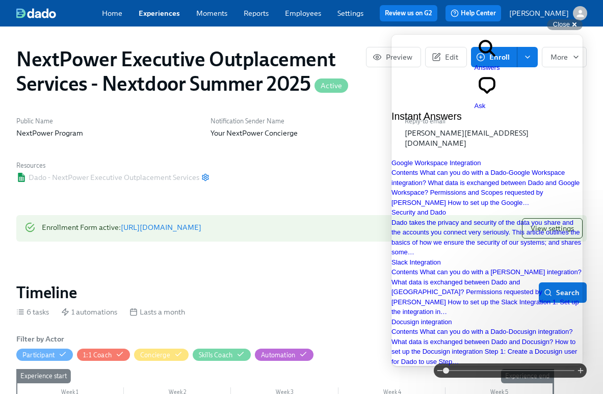
click at [486, 102] on span "Ask" at bounding box center [480, 106] width 11 height 8
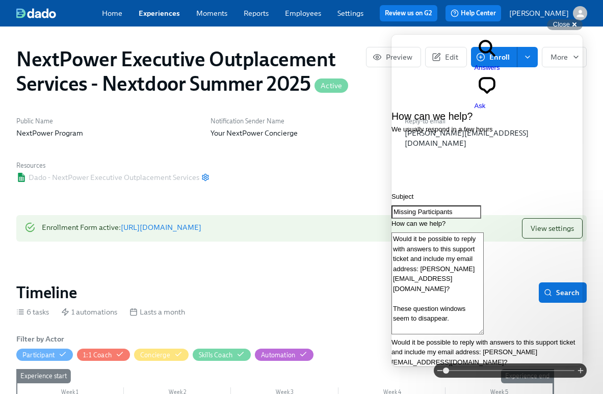
scroll to position [63, 0]
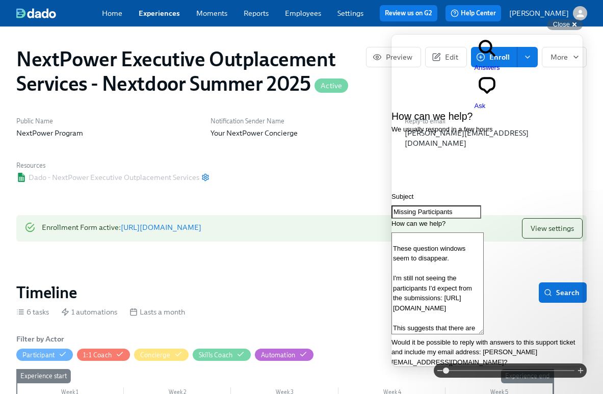
click at [484, 292] on textarea "Would it be possible to reply with answers to this support ticket and include m…" at bounding box center [438, 283] width 92 height 102
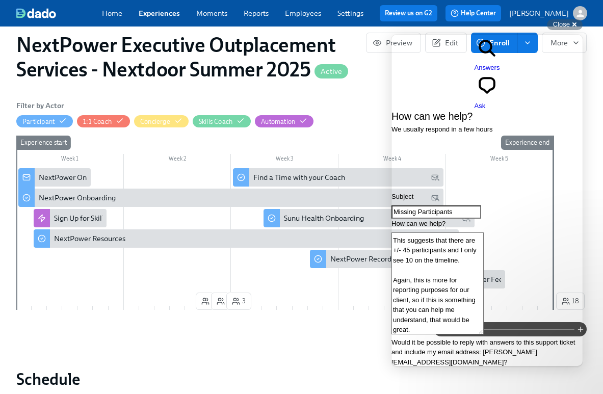
scroll to position [168, 0]
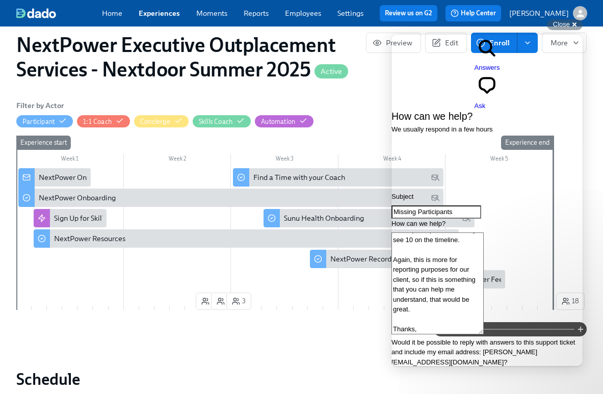
type textarea "Would it be possible to reply with answers to this support ticket and include m…"
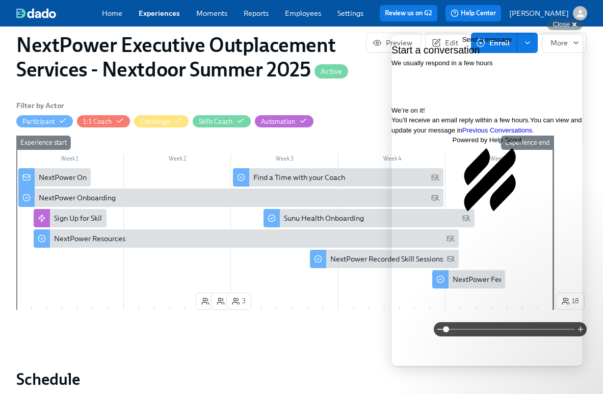
click at [473, 134] on link "Previous Conversations ." at bounding box center [498, 130] width 72 height 8
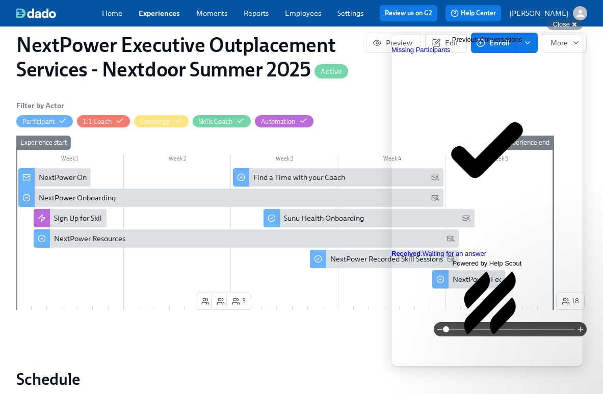
click at [452, 43] on span "Go back" at bounding box center [452, 40] width 0 height 8
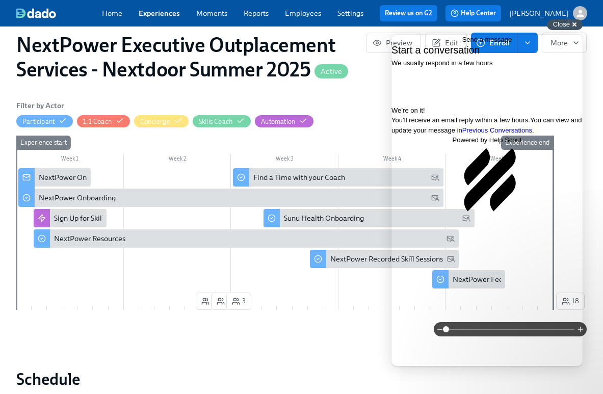
click at [560, 24] on span "Close" at bounding box center [561, 24] width 17 height 8
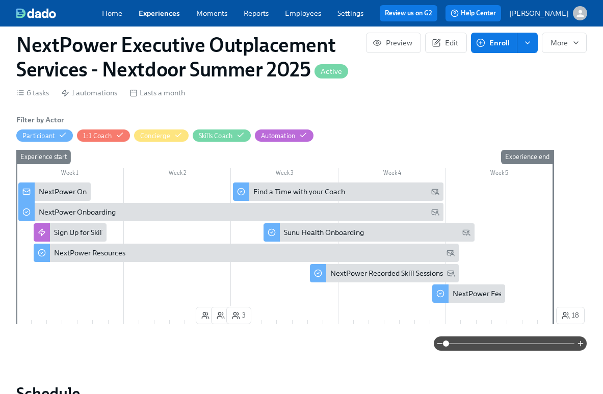
scroll to position [217, 0]
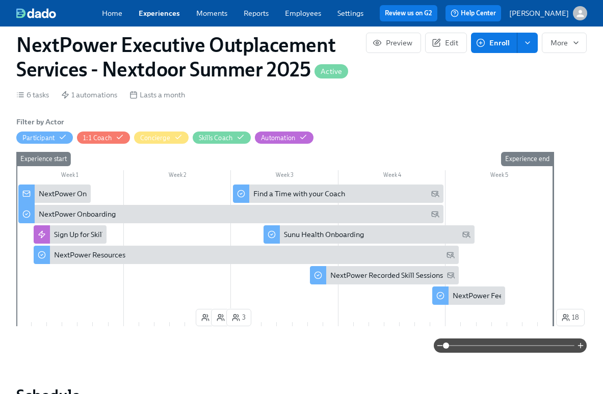
click at [162, 12] on link "Experiences" at bounding box center [159, 13] width 41 height 9
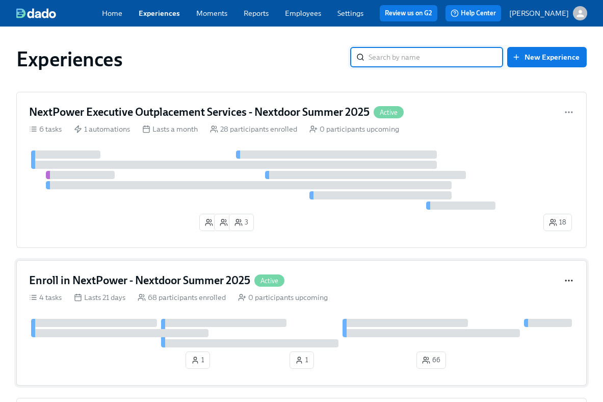
click at [567, 280] on icon "button" at bounding box center [569, 280] width 10 height 10
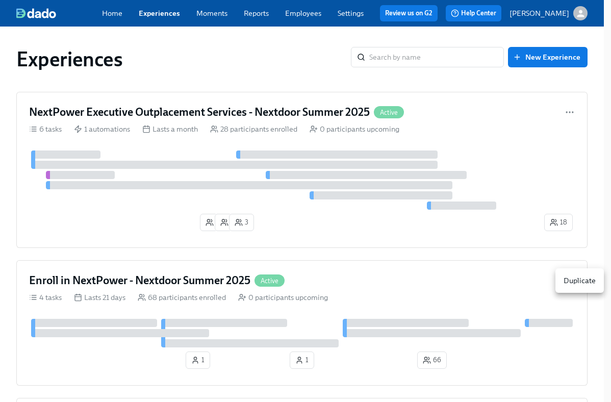
click at [567, 280] on div "Duplicate" at bounding box center [579, 280] width 32 height 10
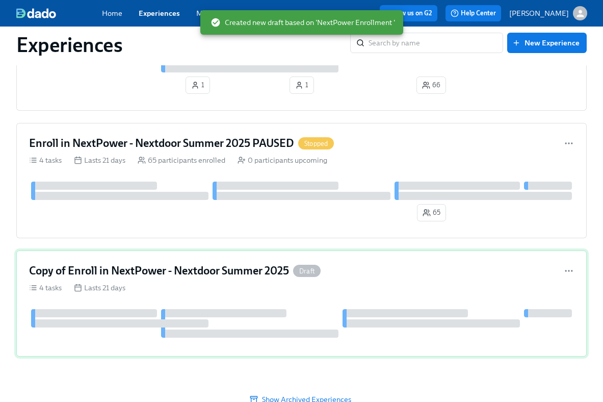
scroll to position [307, 0]
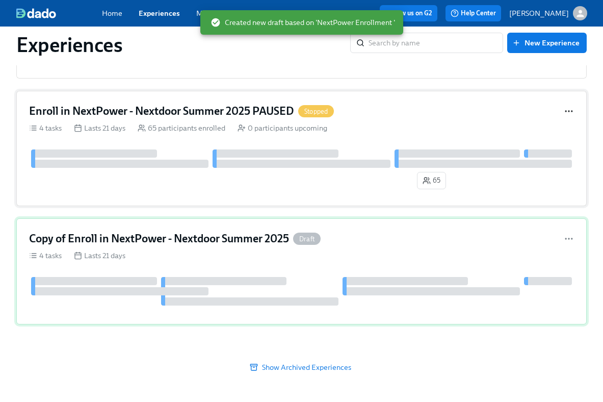
click at [570, 110] on icon "button" at bounding box center [569, 111] width 10 height 10
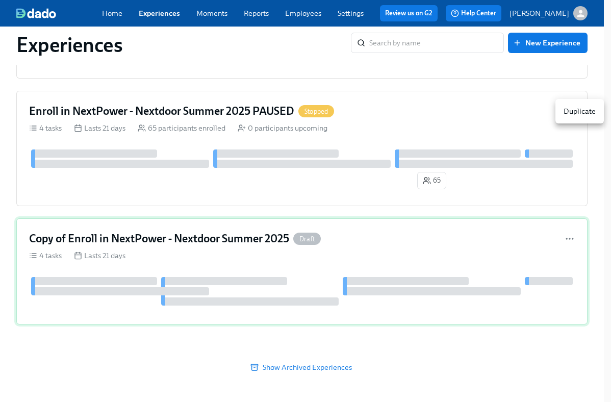
click at [457, 123] on div at bounding box center [305, 201] width 611 height 402
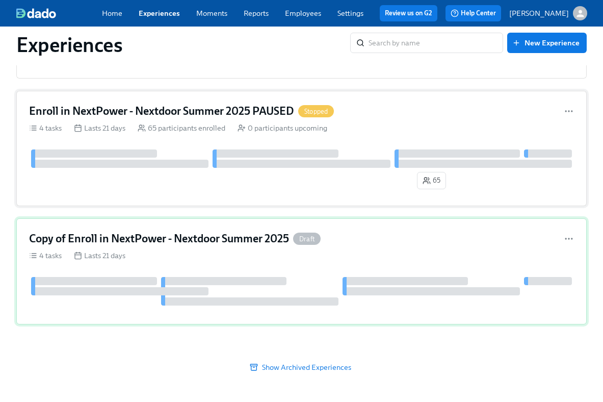
click at [360, 112] on div "Enroll in NextPower - Nextdoor Summer 2025 PAUSED Stopped" at bounding box center [301, 110] width 545 height 15
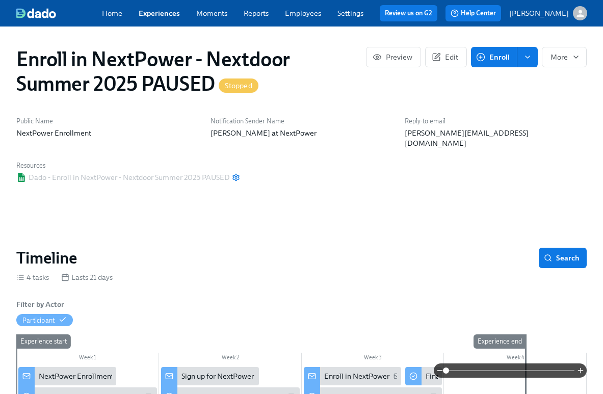
scroll to position [0, 66]
click at [573, 59] on icon "button" at bounding box center [576, 57] width 8 height 8
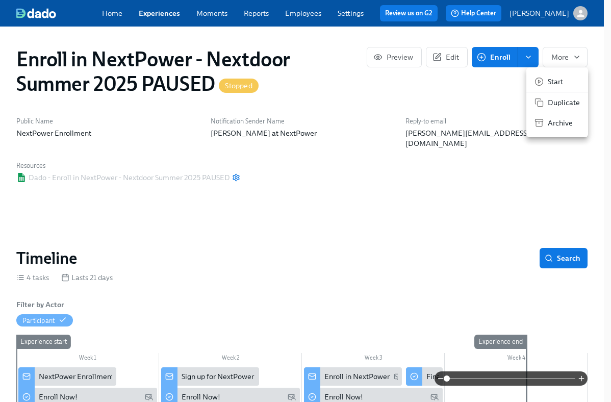
click at [562, 120] on span "Archive" at bounding box center [563, 123] width 32 height 10
click at [150, 15] on div at bounding box center [305, 201] width 611 height 402
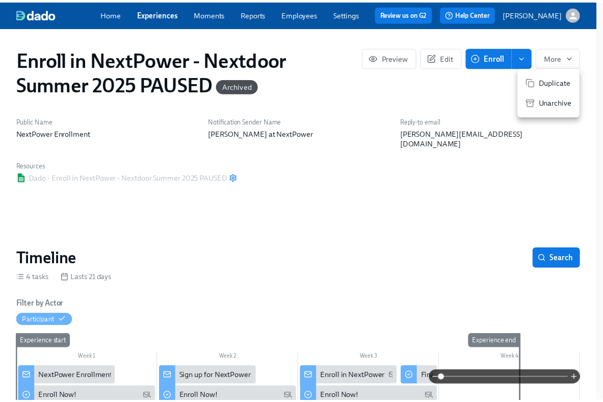
scroll to position [0, 58]
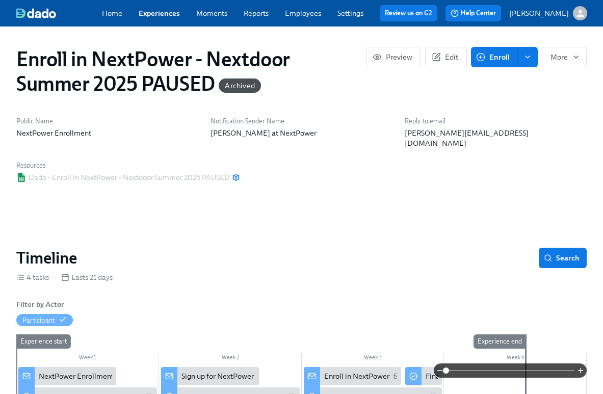
click at [153, 10] on link "Experiences" at bounding box center [159, 13] width 41 height 9
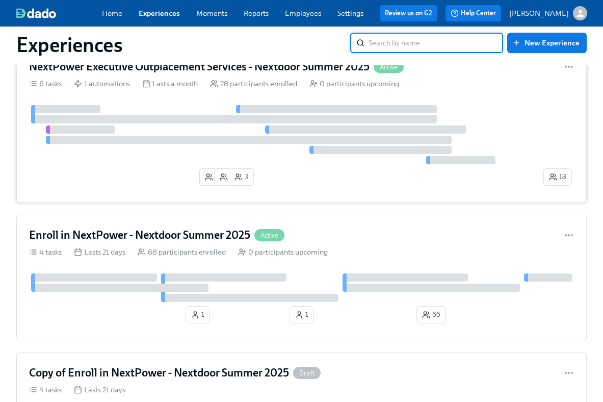
scroll to position [179, 0]
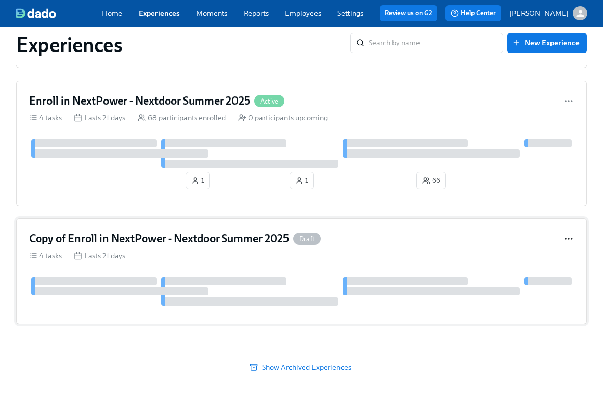
click at [568, 238] on circle "button" at bounding box center [568, 238] width 1 height 1
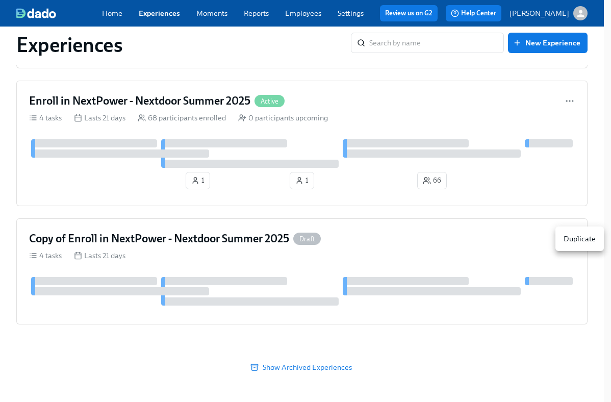
click at [456, 241] on div at bounding box center [305, 201] width 611 height 402
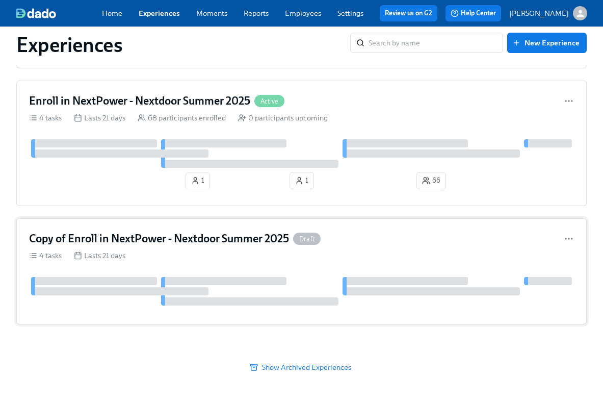
click at [252, 238] on h4 "Copy of Enroll in NextPower - Nextdoor Summer 2025" at bounding box center [159, 238] width 260 height 15
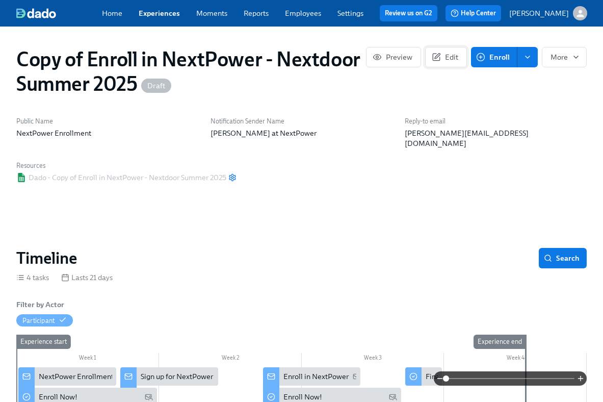
click at [451, 58] on span "Edit" at bounding box center [446, 57] width 24 height 10
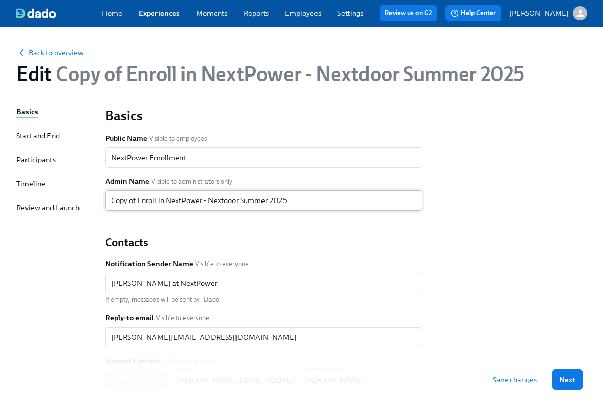
click at [138, 200] on input "Copy of Enroll in NextPower - Nextdoor Summer 2025" at bounding box center [263, 200] width 317 height 20
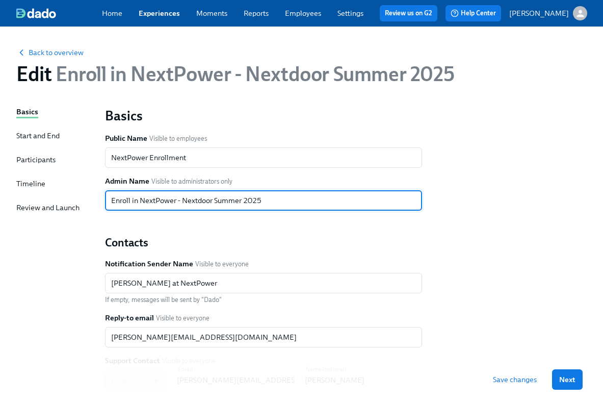
click at [241, 201] on input "Enroll in NextPower - Nextdoor Summer 2025" at bounding box center [263, 200] width 317 height 20
type input "Enroll in NextPower - Ikea Fall 2025"
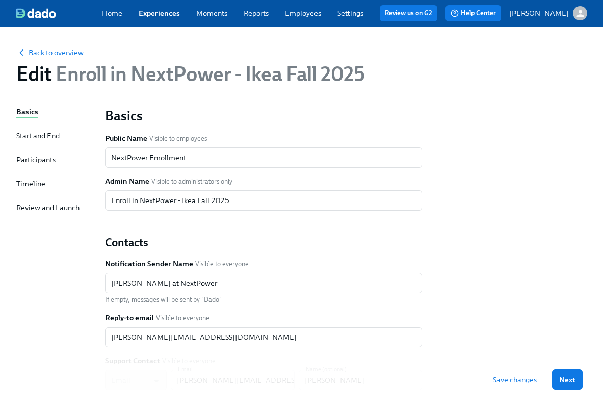
click at [525, 379] on span "Save changes" at bounding box center [515, 379] width 44 height 10
click at [56, 50] on span "Back to overview" at bounding box center [49, 52] width 67 height 10
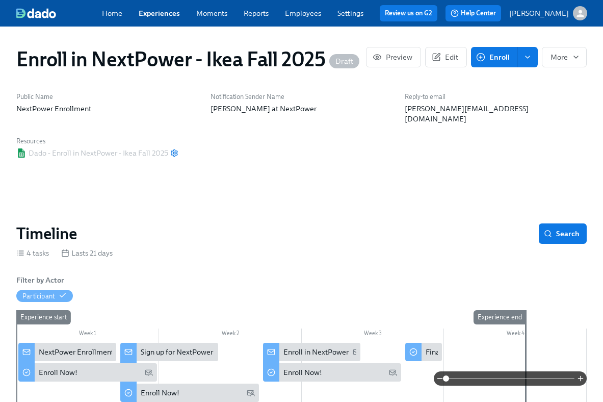
click at [164, 9] on link "Experiences" at bounding box center [159, 13] width 41 height 9
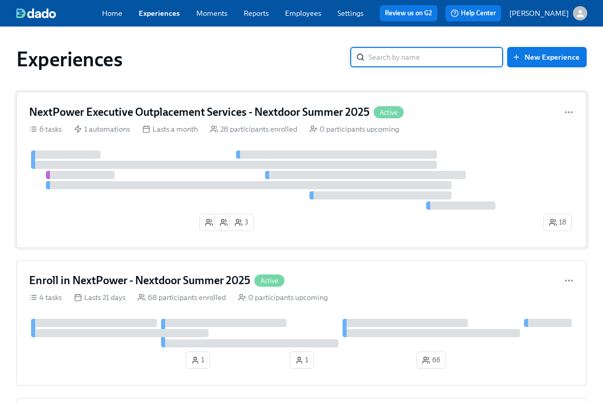
click at [560, 223] on span "18" at bounding box center [557, 222] width 17 height 10
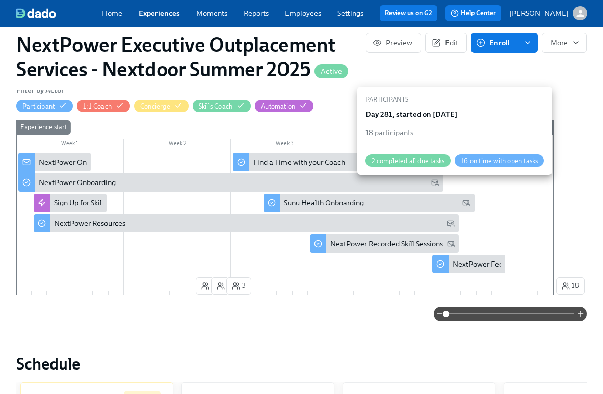
scroll to position [248, 0]
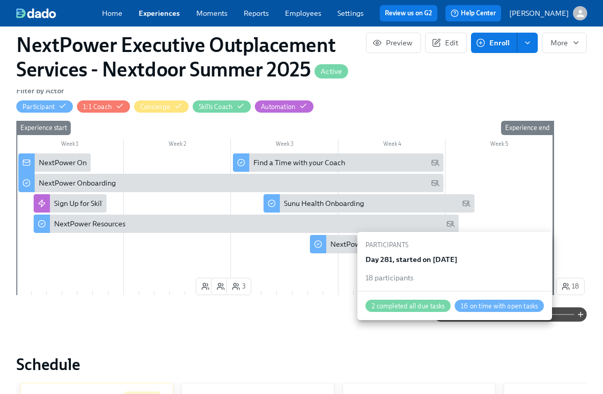
click at [572, 281] on span "18" at bounding box center [570, 286] width 17 height 10
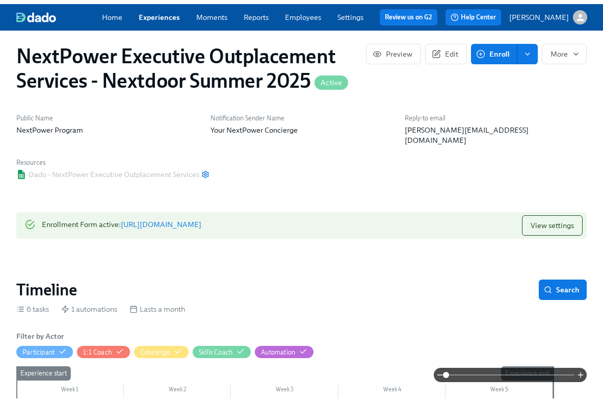
scroll to position [0, 0]
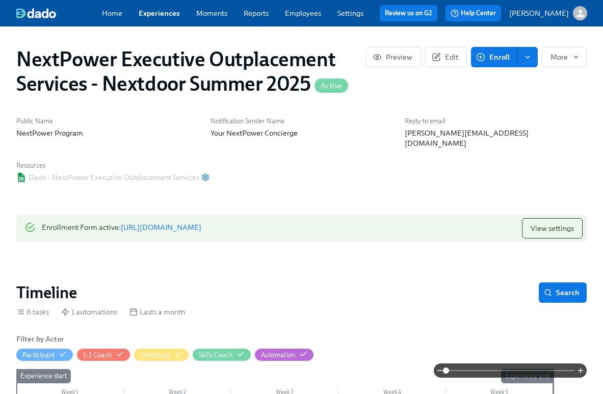
click at [158, 14] on link "Experiences" at bounding box center [159, 13] width 41 height 9
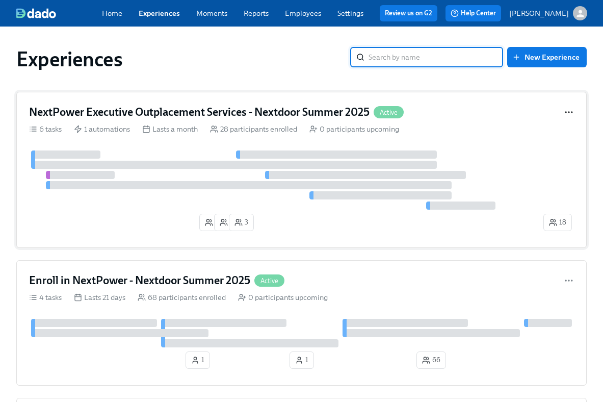
click at [567, 110] on icon "button" at bounding box center [569, 112] width 10 height 10
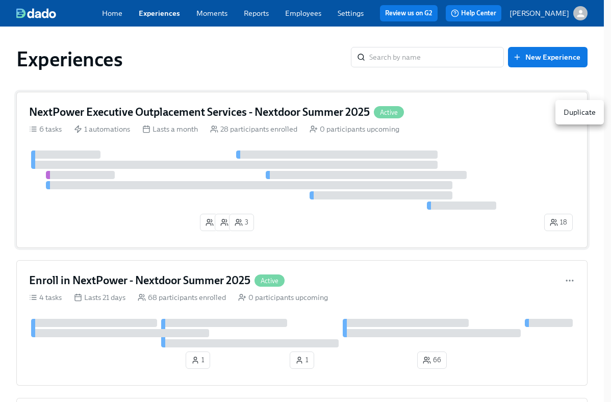
click at [567, 110] on div "Duplicate" at bounding box center [579, 112] width 32 height 10
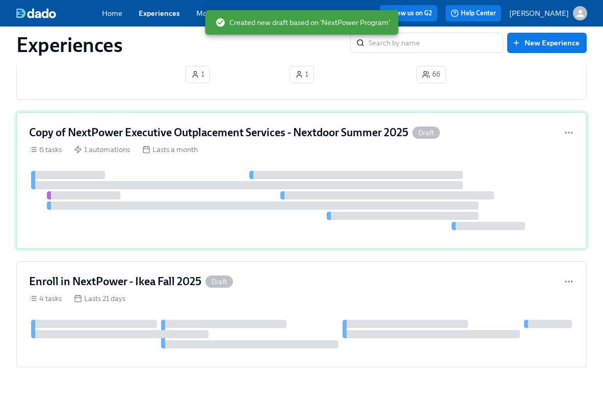
scroll to position [328, 0]
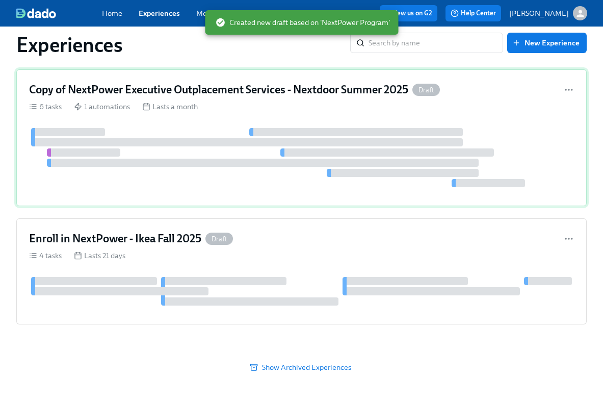
click at [249, 89] on h4 "Copy of NextPower Executive Outplacement Services - Nextdoor Summer 2025" at bounding box center [218, 89] width 379 height 15
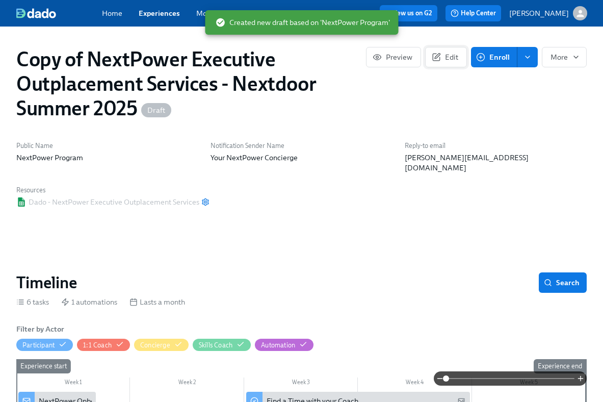
click at [451, 57] on span "Edit" at bounding box center [446, 57] width 24 height 10
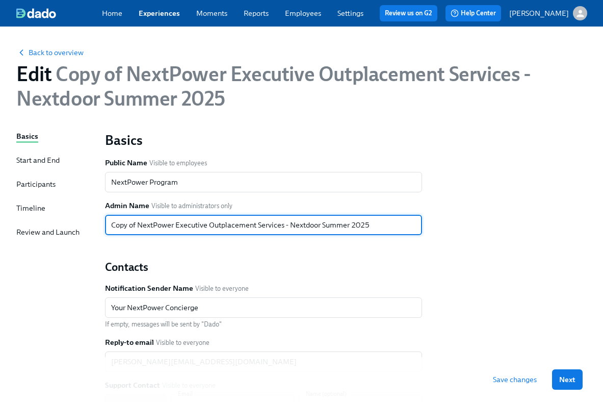
click at [138, 223] on input "Copy of NextPower Executive Outplacement Services - Nextdoor Summer 2025" at bounding box center [263, 225] width 317 height 20
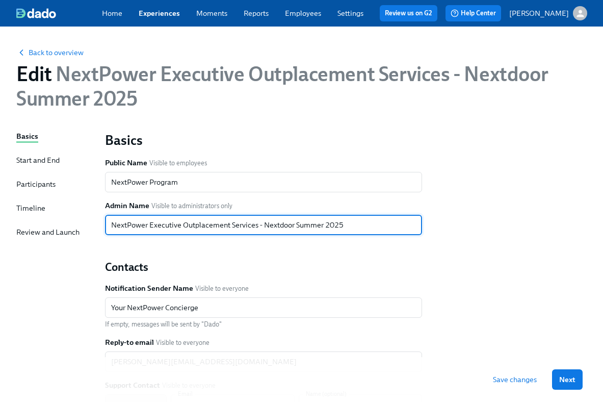
click at [323, 223] on input "NextPower Executive Outplacement Services - Nextdoor Summer 2025" at bounding box center [263, 225] width 317 height 20
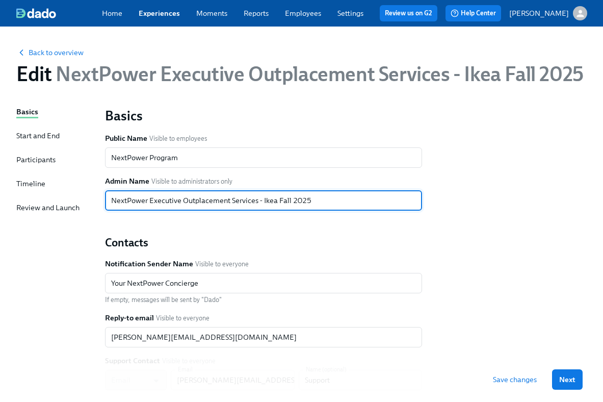
type input "NextPower Executive Outplacement Services - Ikea Fall 2025"
click at [537, 379] on span "Save changes" at bounding box center [515, 379] width 44 height 10
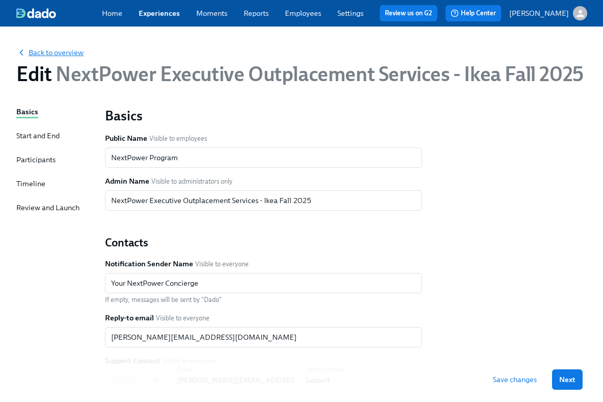
click at [73, 50] on span "Back to overview" at bounding box center [49, 52] width 67 height 10
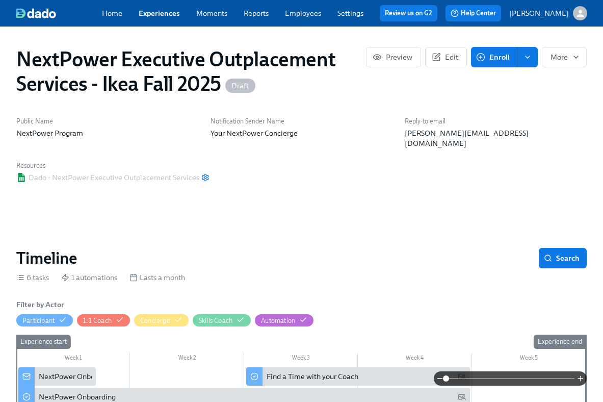
click at [152, 3] on div "Home Experiences Moments Reports Employees Settings Review us on G2 Help Center…" at bounding box center [302, 13] width 604 height 27
click at [152, 10] on link "Experiences" at bounding box center [159, 13] width 41 height 9
